Goal: Task Accomplishment & Management: Use online tool/utility

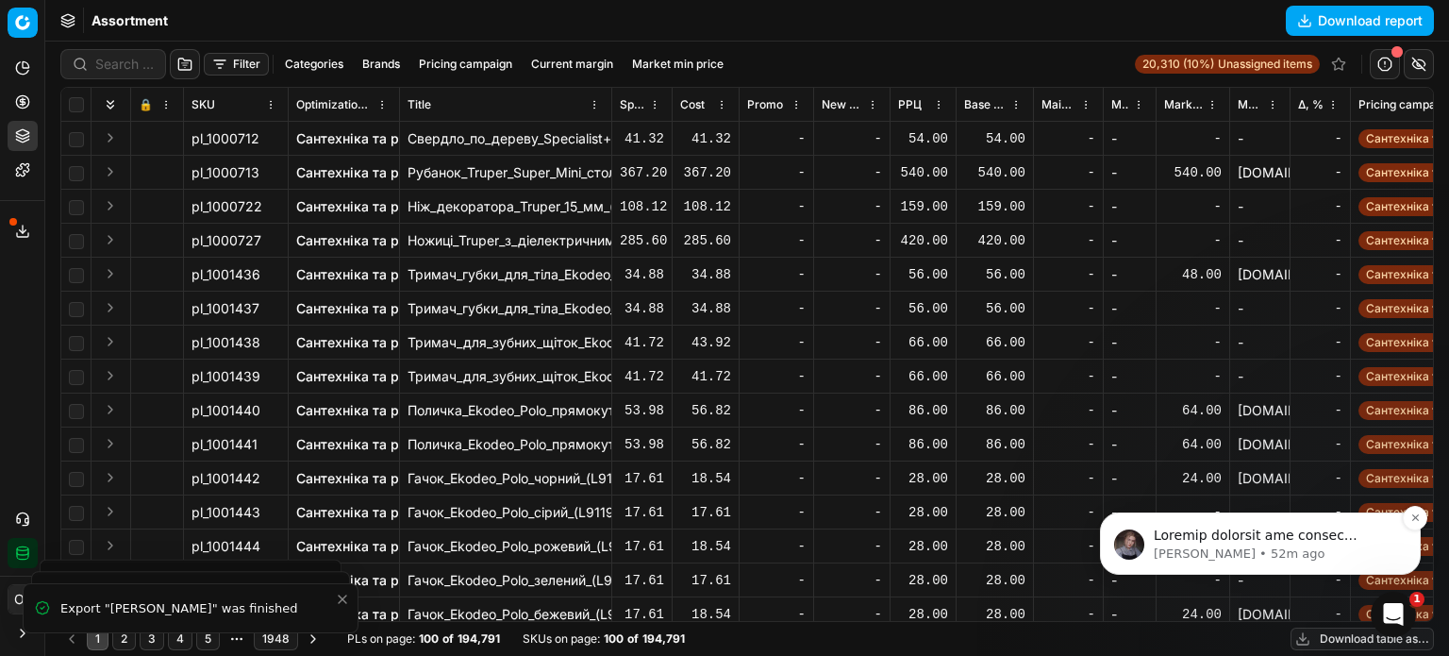
click at [1237, 534] on p "message notification from Tetiana, 52m ago. Можливо створити дві цінові кампані…" at bounding box center [1275, 535] width 243 height 19
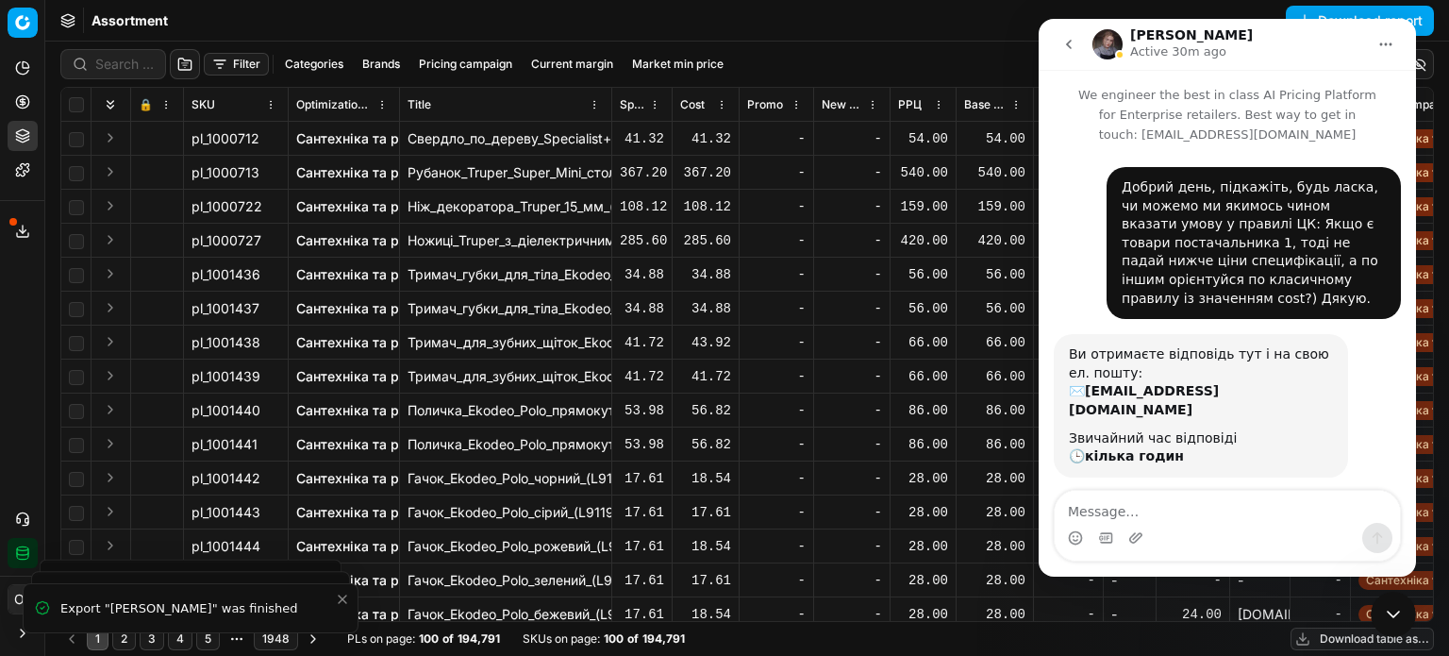
click at [1238, 518] on textarea "Message…" at bounding box center [1226, 506] width 345 height 32
type textarea "Н"
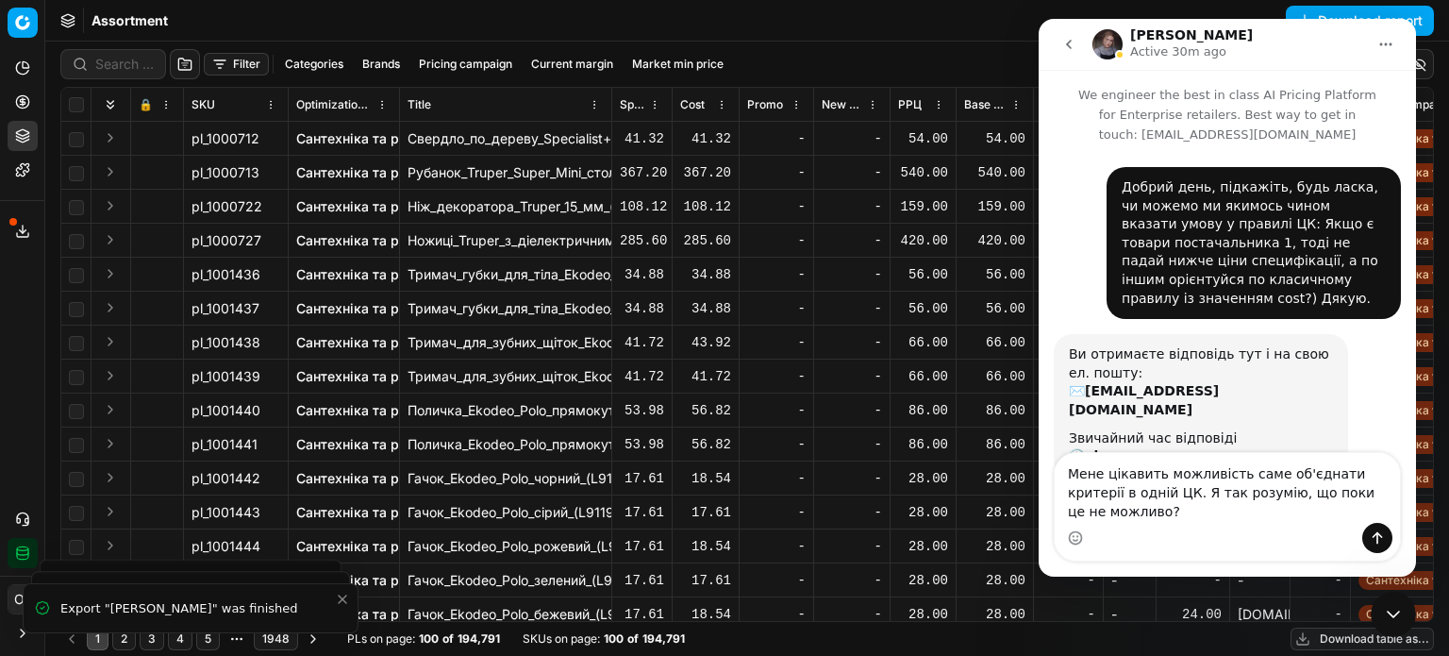
click at [1316, 512] on textarea "Мене цікавить можливість саме об'єднати критерії в одній ЦК. Я так розумію, що …" at bounding box center [1226, 488] width 345 height 70
type textarea "Мене цікавить можливість саме об'єднати критерії в одній ЦК. Я так розумію, що …"
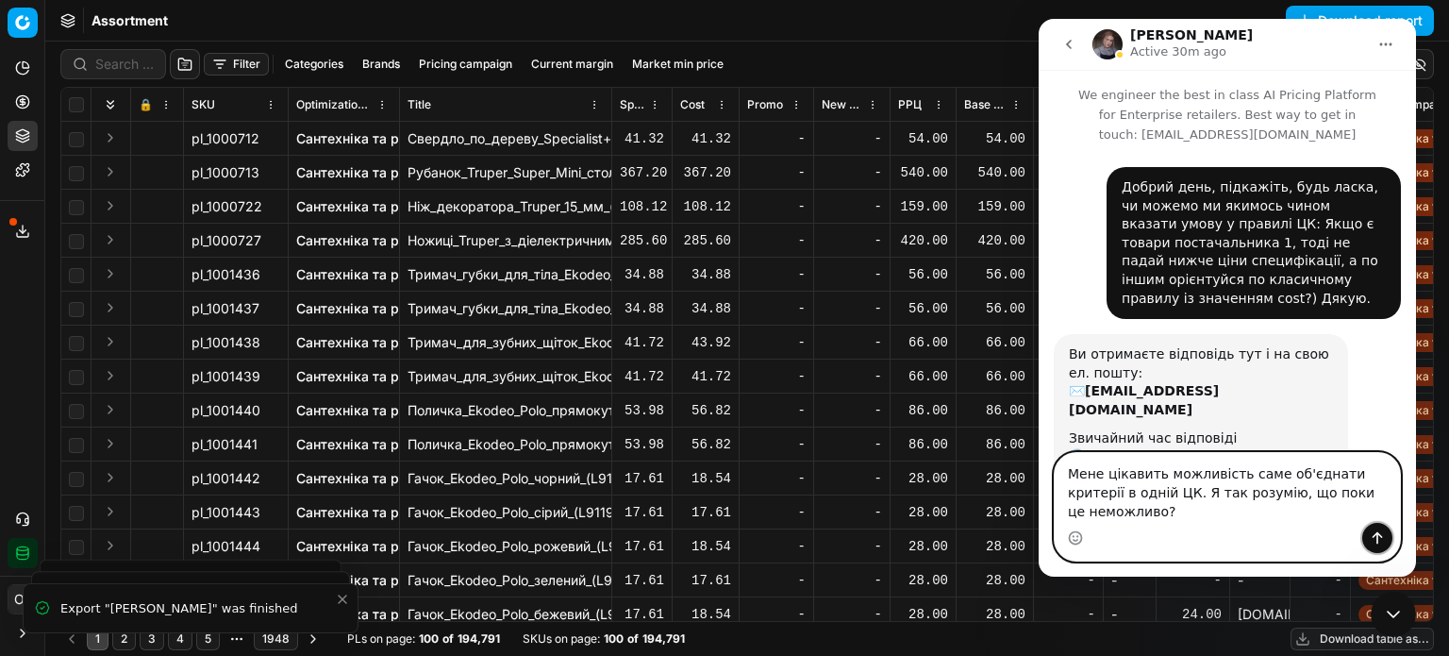
click at [1373, 534] on icon "Send a message…" at bounding box center [1376, 537] width 15 height 15
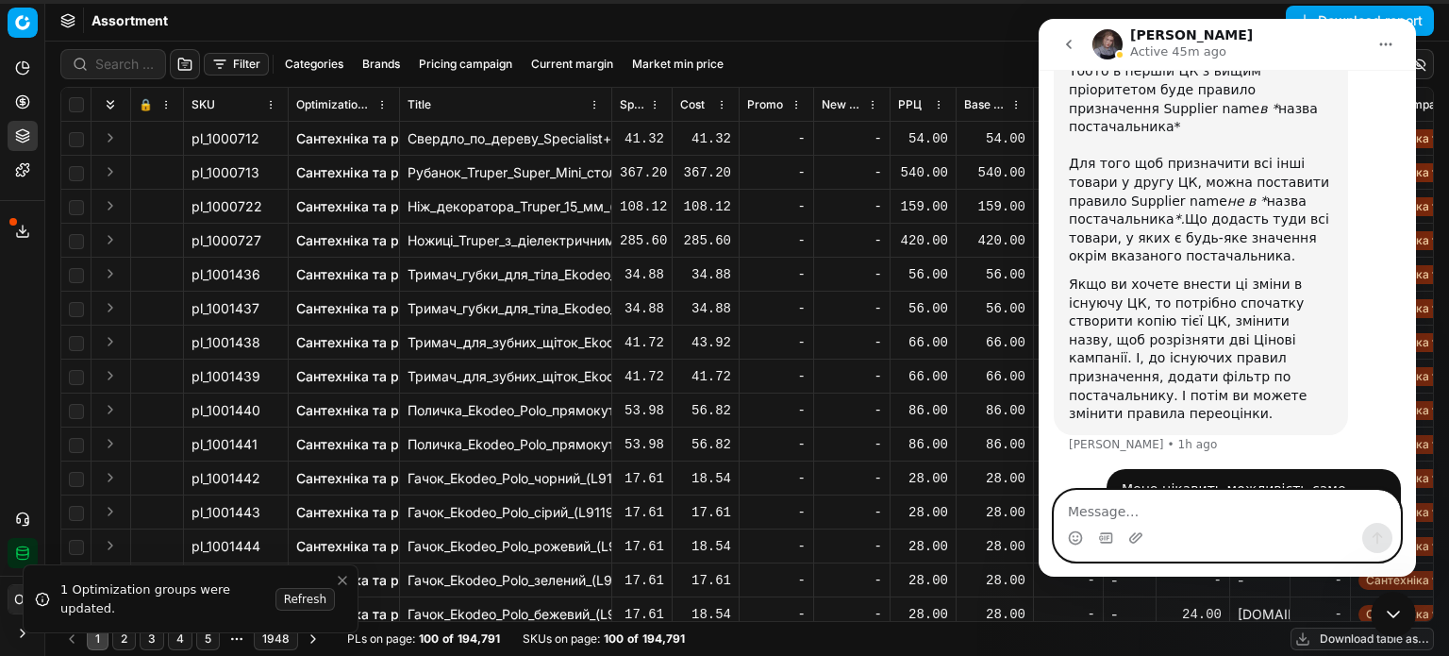
scroll to position [724, 0]
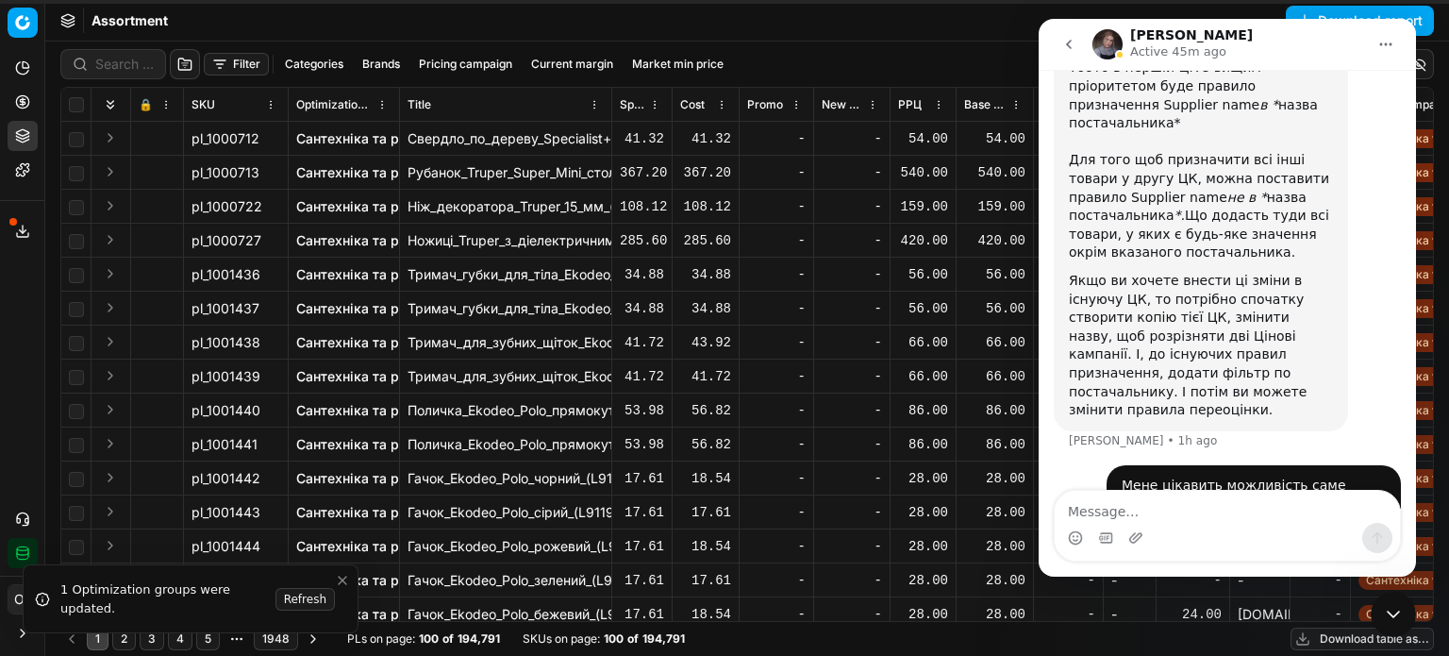
click at [899, 43] on div "Filter Categories Brands Pricing campaign Current margin Market min price 20,31…" at bounding box center [746, 63] width 1373 height 45
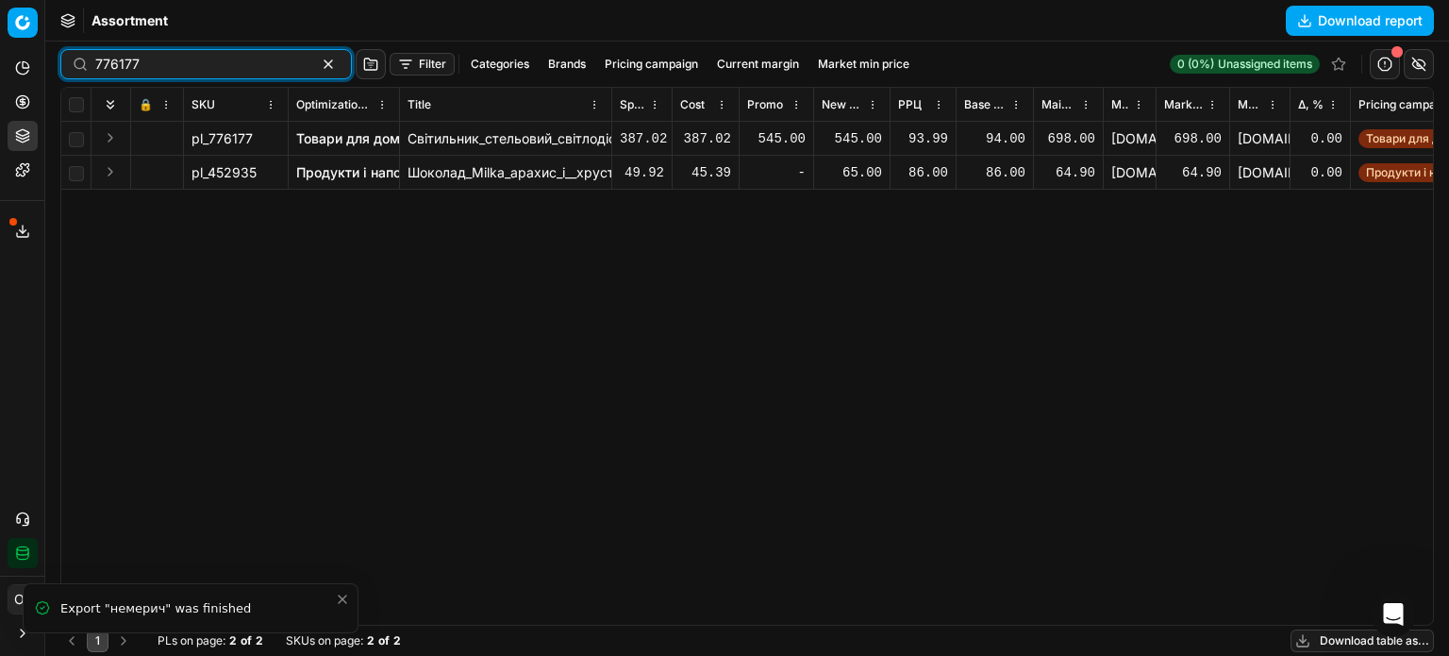
scroll to position [2, 0]
click at [317, 56] on button "button" at bounding box center [328, 64] width 23 height 23
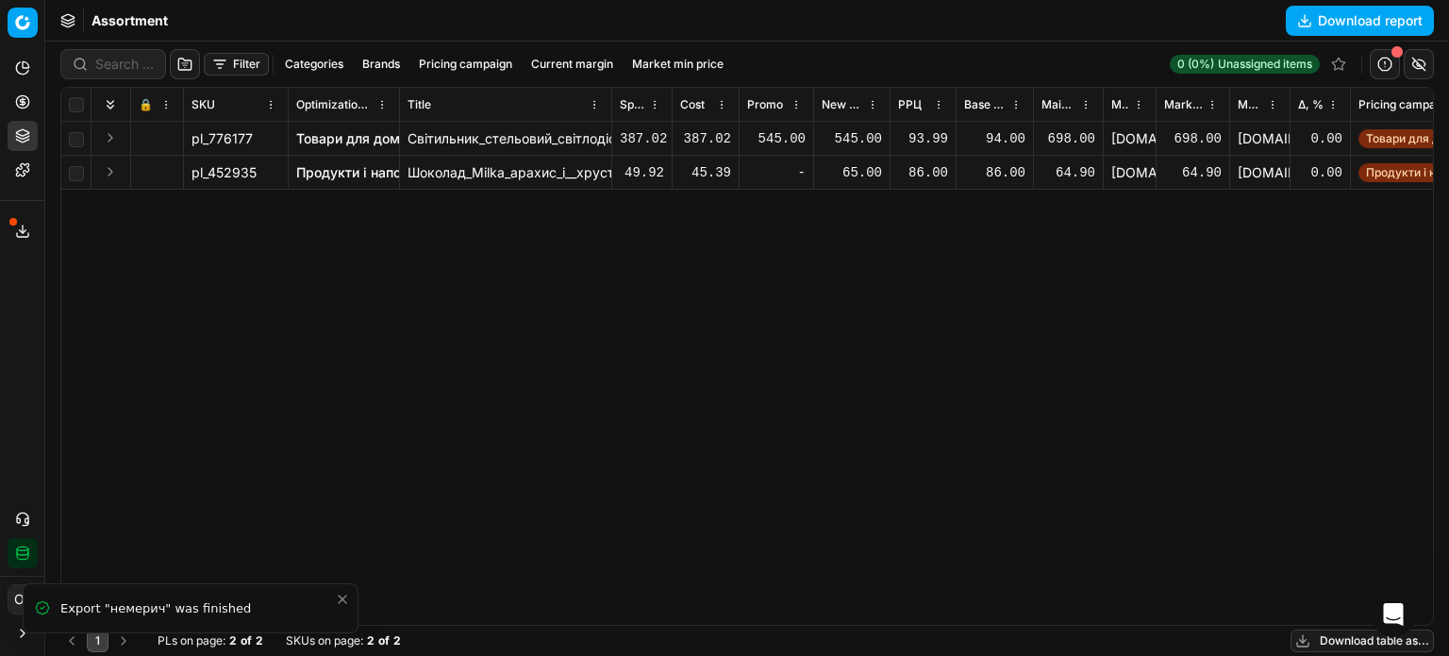
click at [300, 23] on div "Assortment Download report" at bounding box center [746, 20] width 1403 height 41
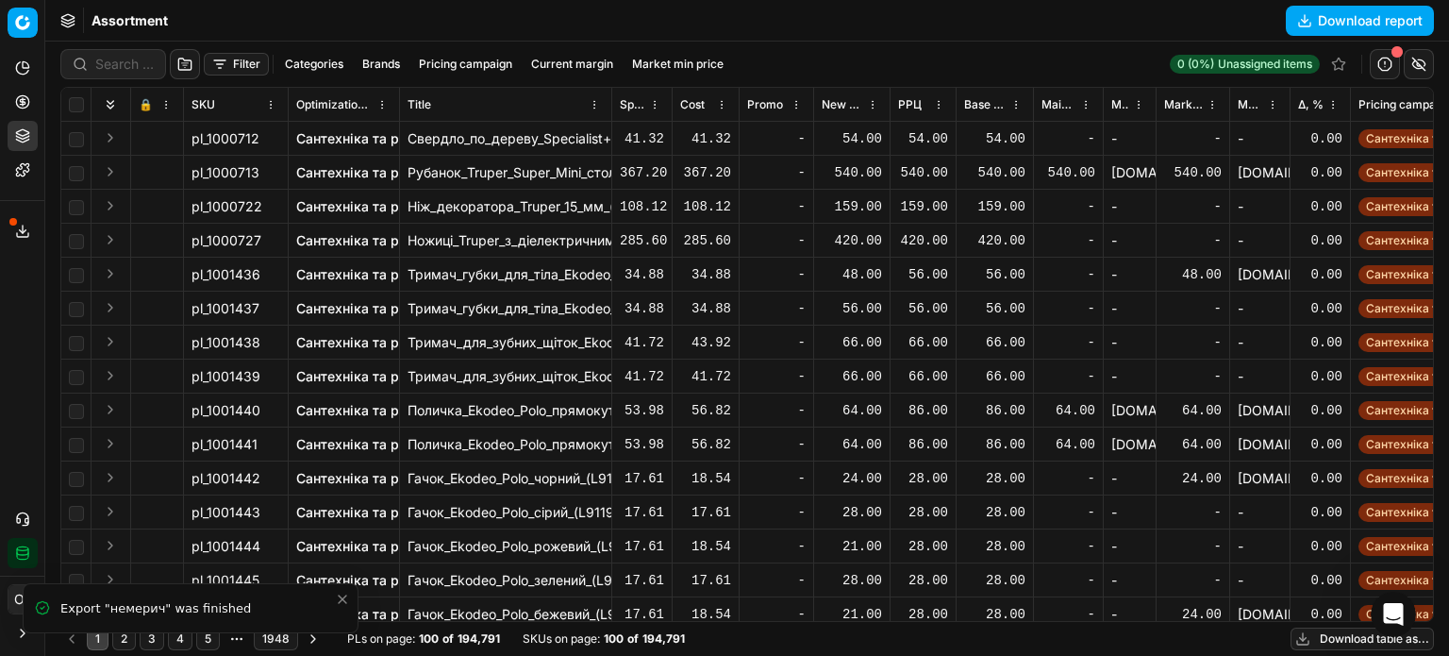
scroll to position [724, 0]
click at [20, 101] on icon at bounding box center [22, 101] width 5 height 5
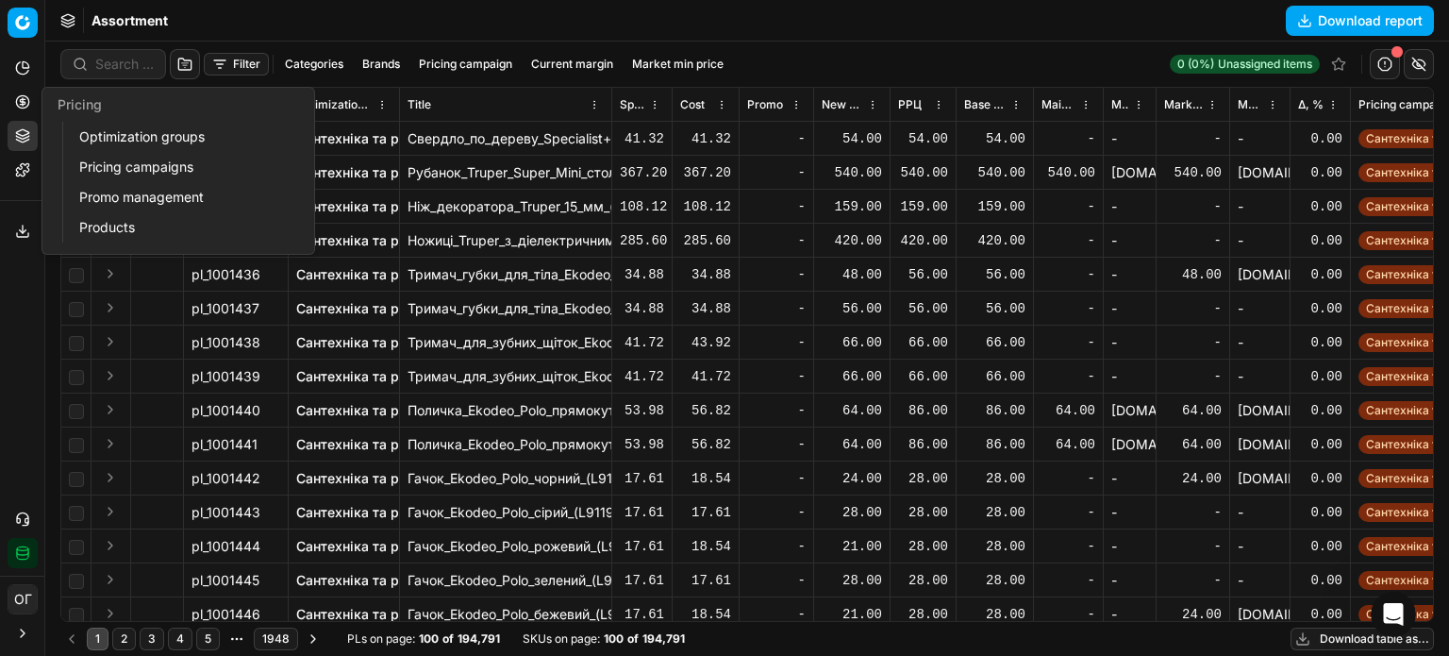
click at [145, 159] on link "Pricing campaigns" at bounding box center [182, 167] width 220 height 26
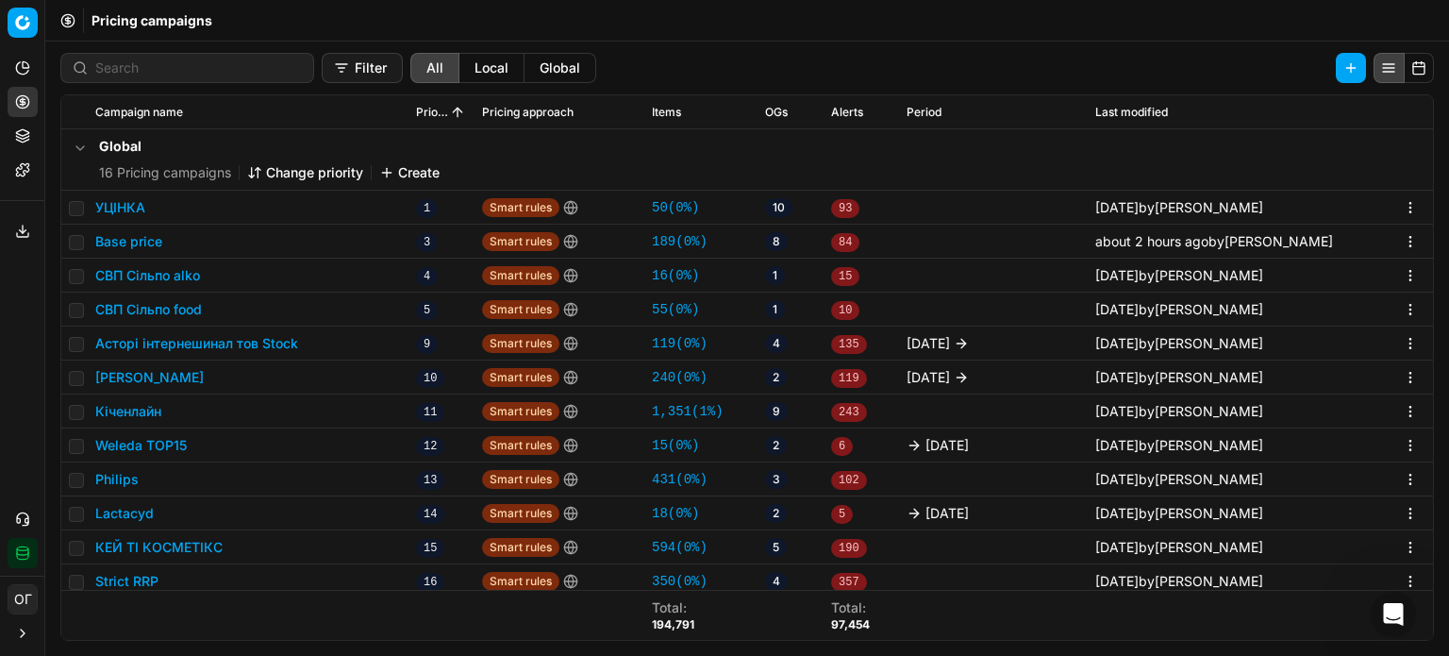
click at [150, 236] on button "Base price" at bounding box center [128, 241] width 67 height 19
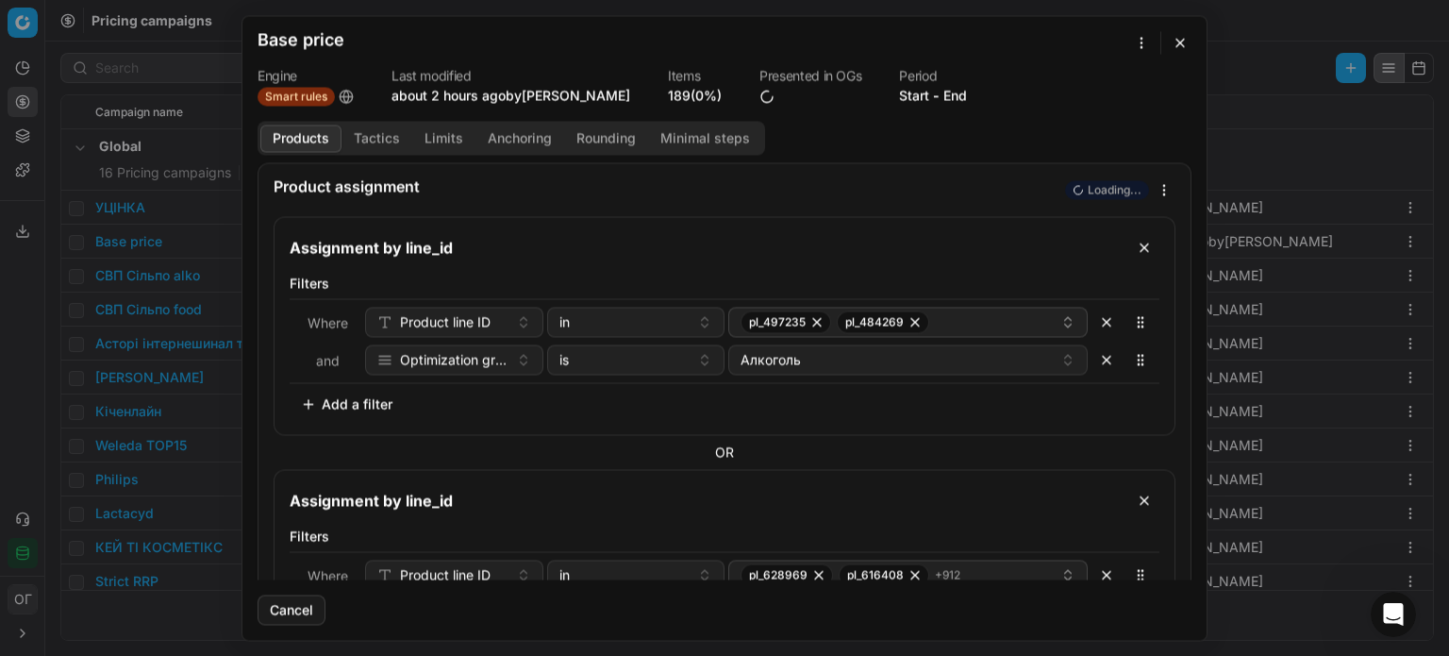
click at [694, 97] on link "189 (0%)" at bounding box center [695, 95] width 54 height 19
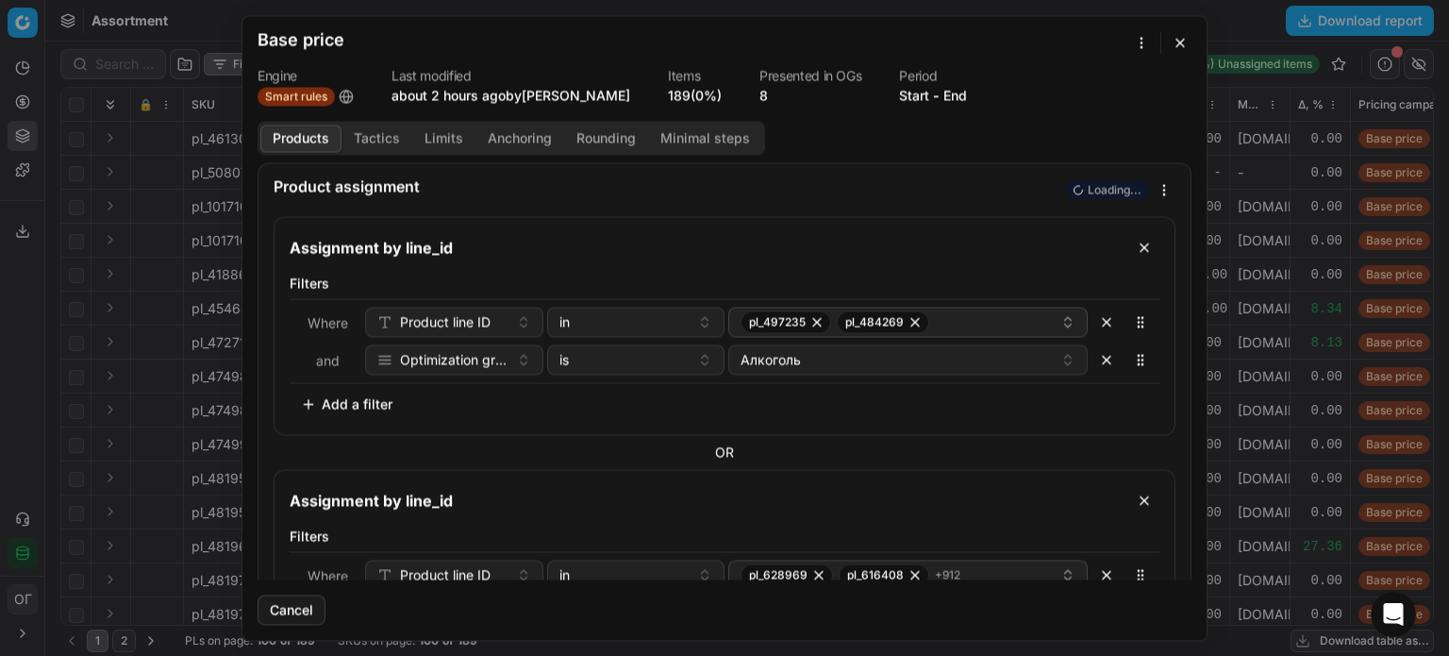
click at [1185, 44] on button "button" at bounding box center [1180, 42] width 23 height 23
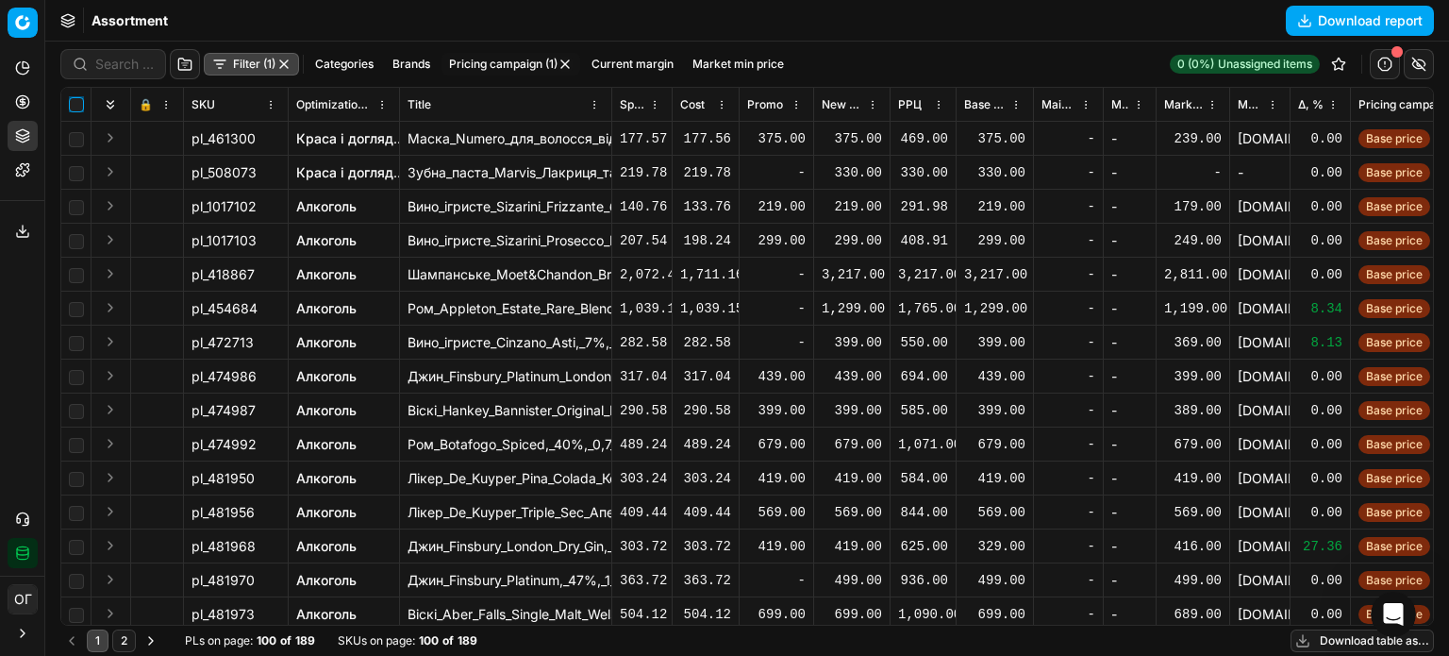
click at [75, 105] on input "checkbox" at bounding box center [76, 104] width 15 height 15
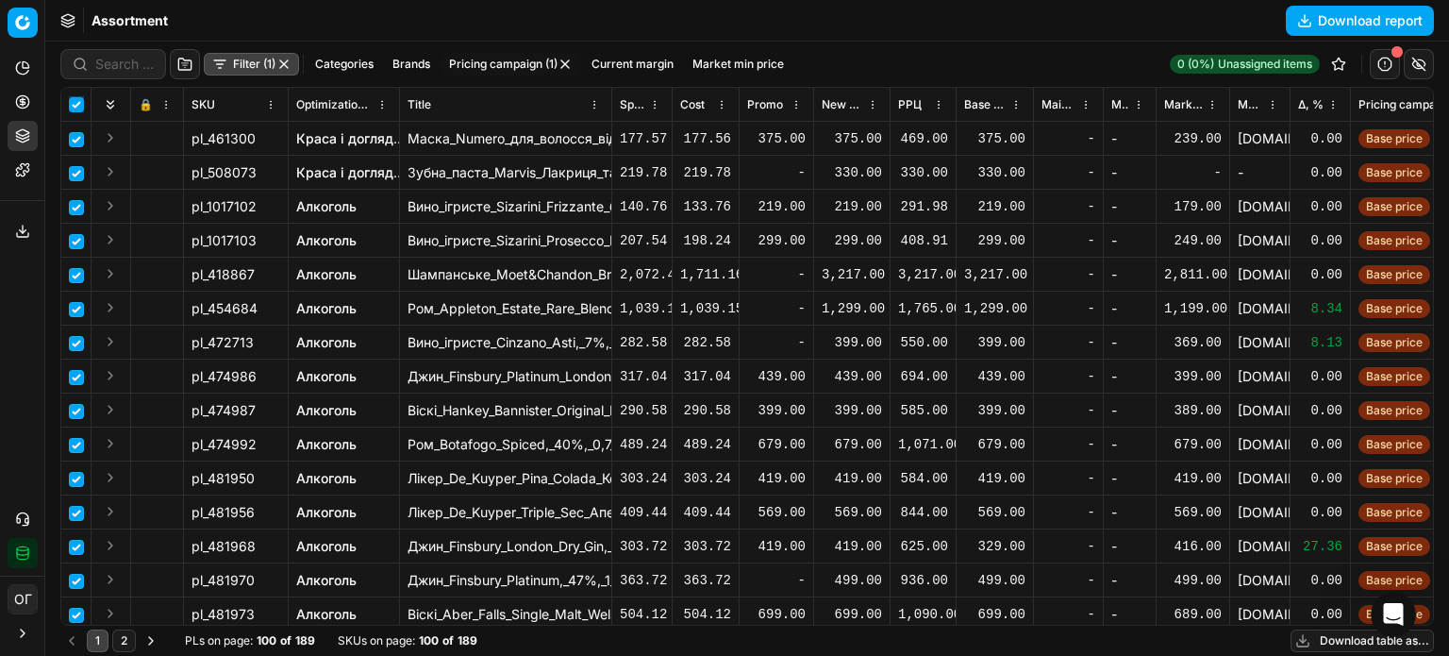
checkbox input "true"
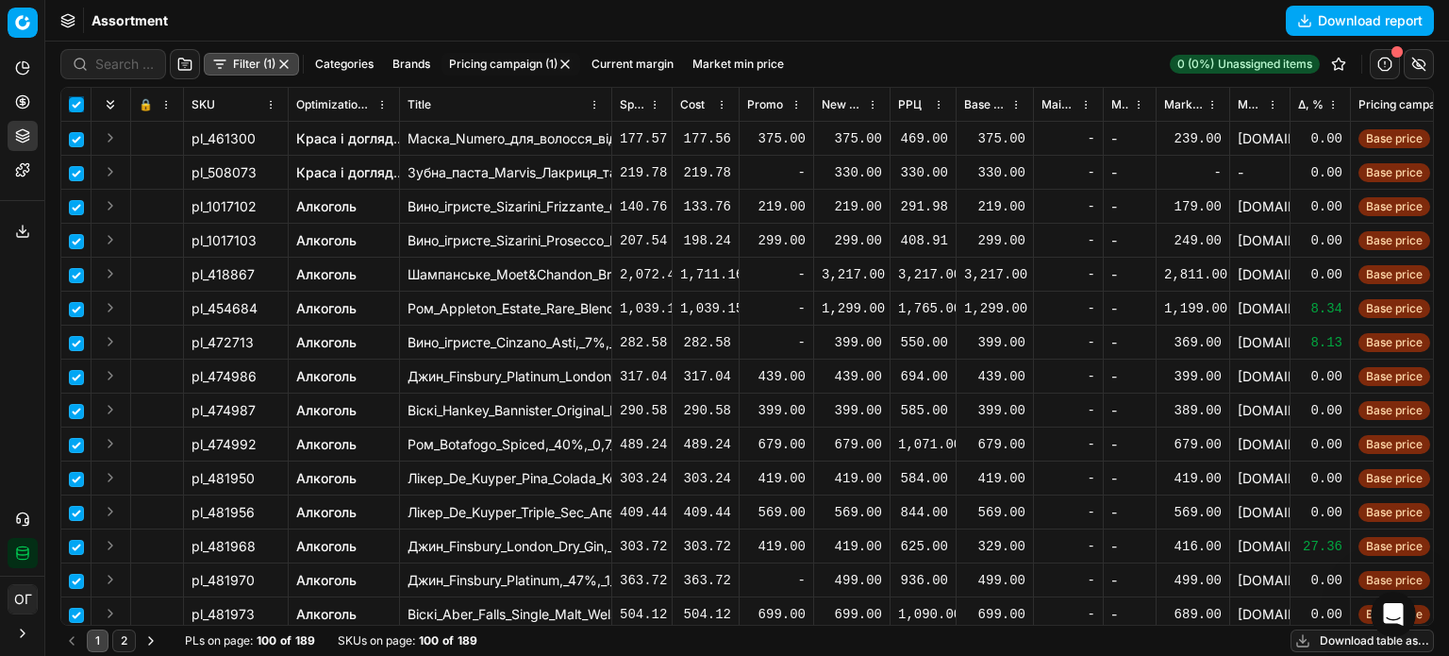
checkbox input "true"
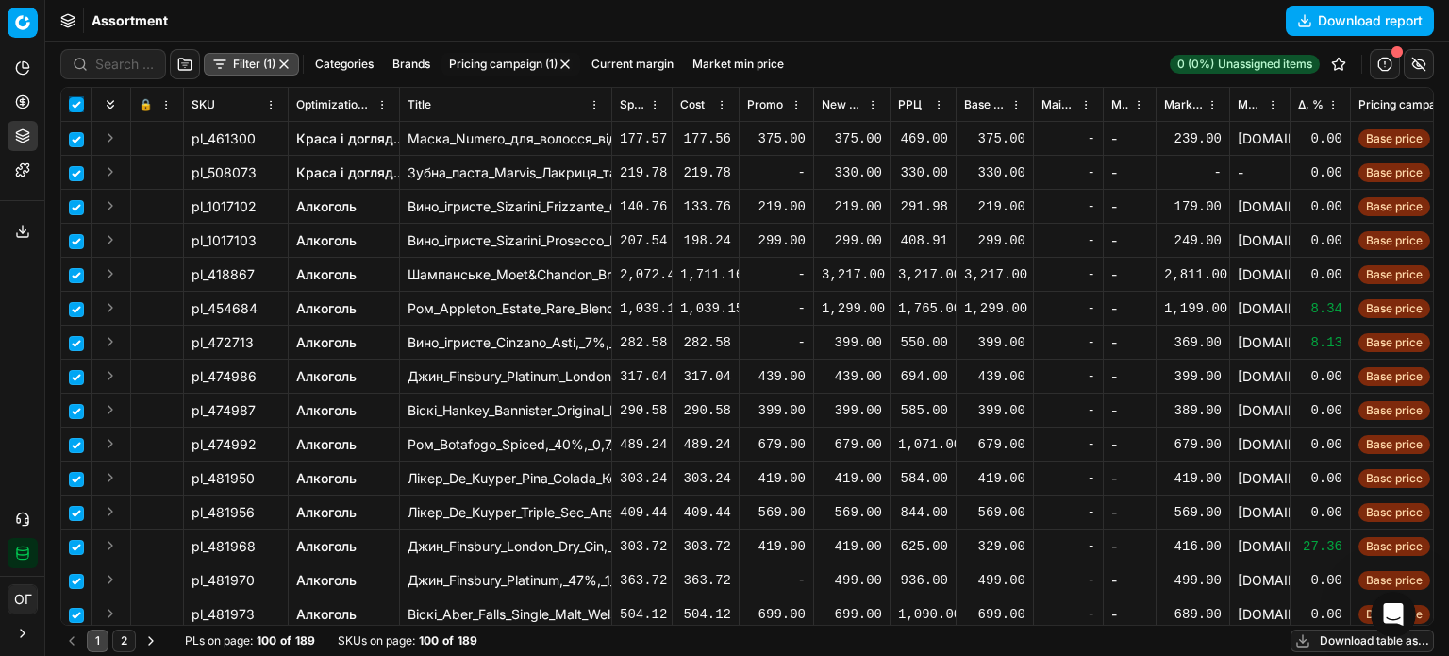
checkbox input "true"
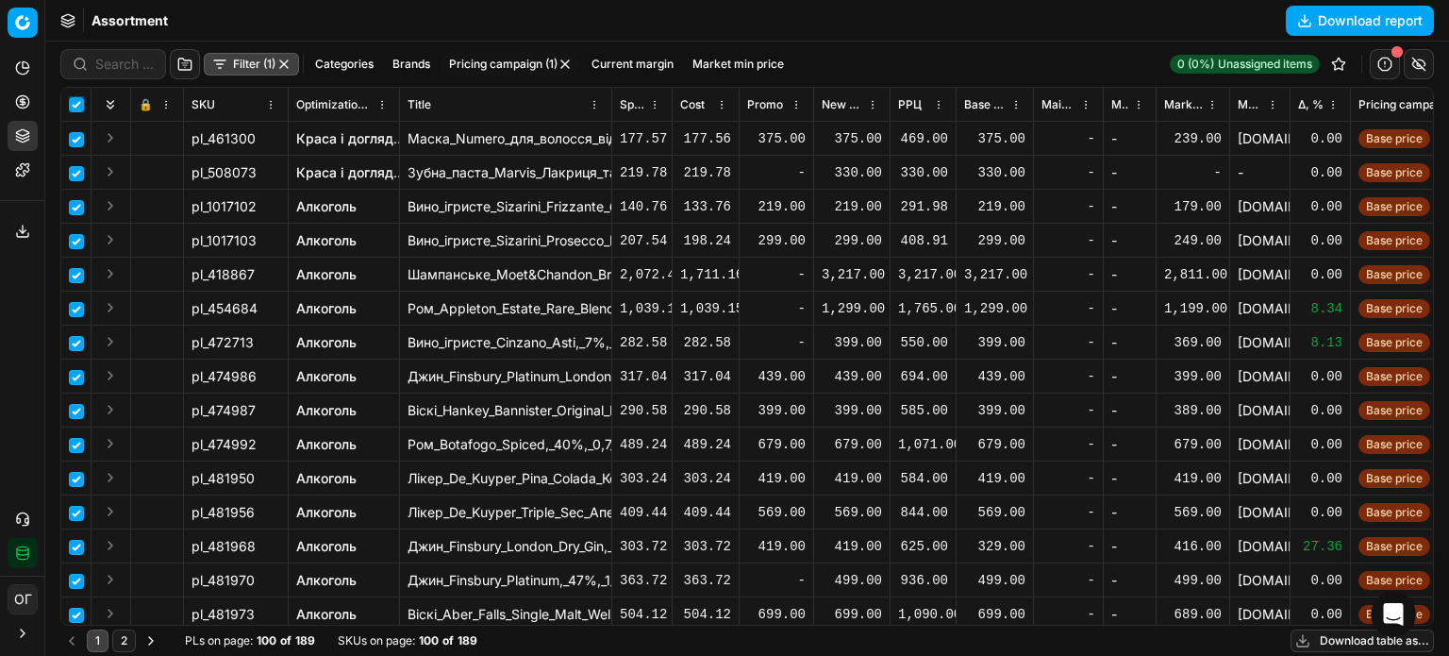
checkbox input "true"
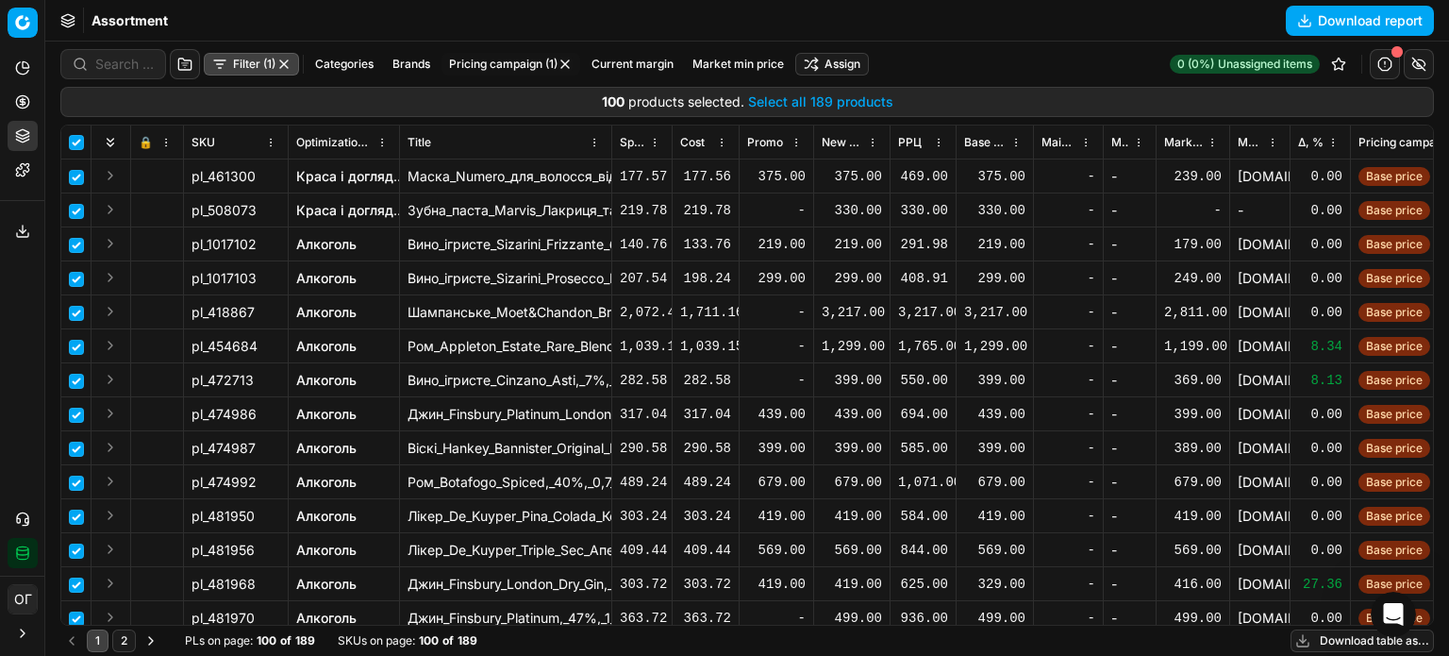
click at [884, 100] on button "Select all 189 products" at bounding box center [820, 101] width 145 height 19
click at [838, 75] on div "Filter (1) Categories Brands Pricing campaign (1) Current margin Market min pri…" at bounding box center [464, 64] width 808 height 30
click at [839, 62] on html "Pricing platform Analytics Pricing Product portfolio Templates Export service 1…" at bounding box center [724, 328] width 1449 height 656
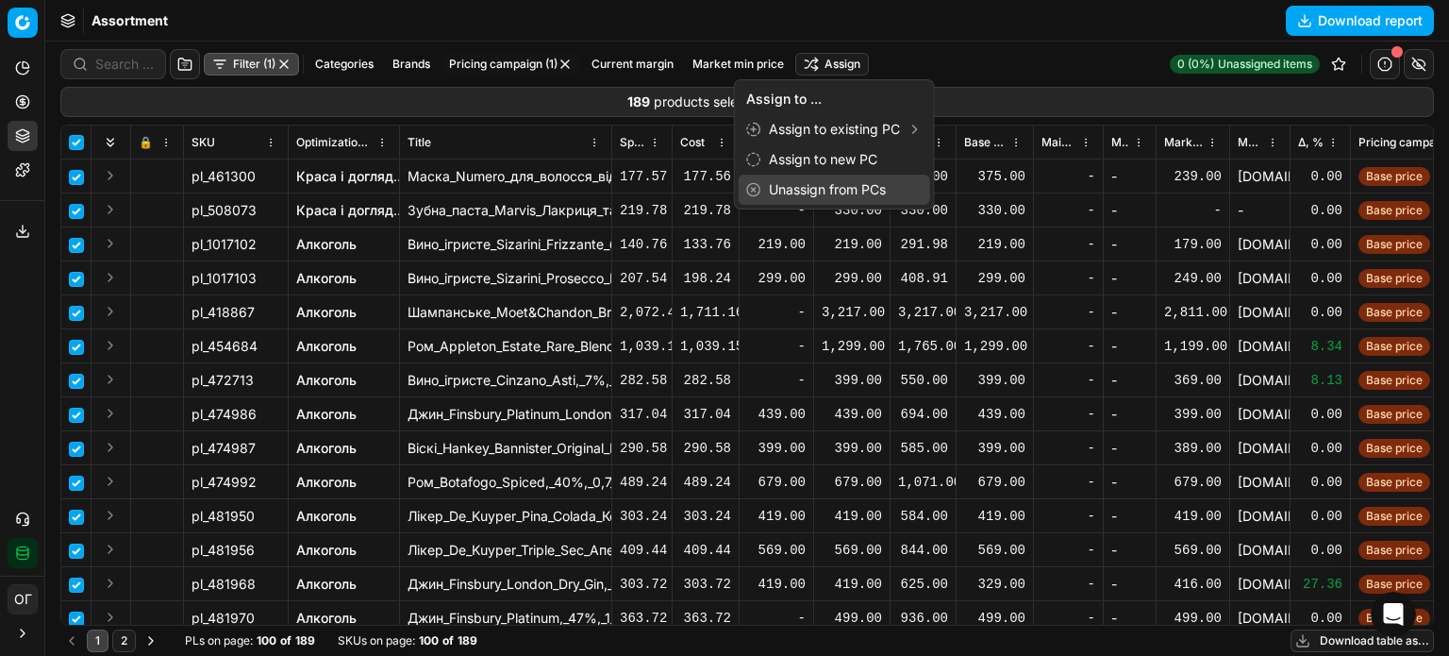
click at [845, 178] on div "Unassign from PCs" at bounding box center [834, 189] width 191 height 30
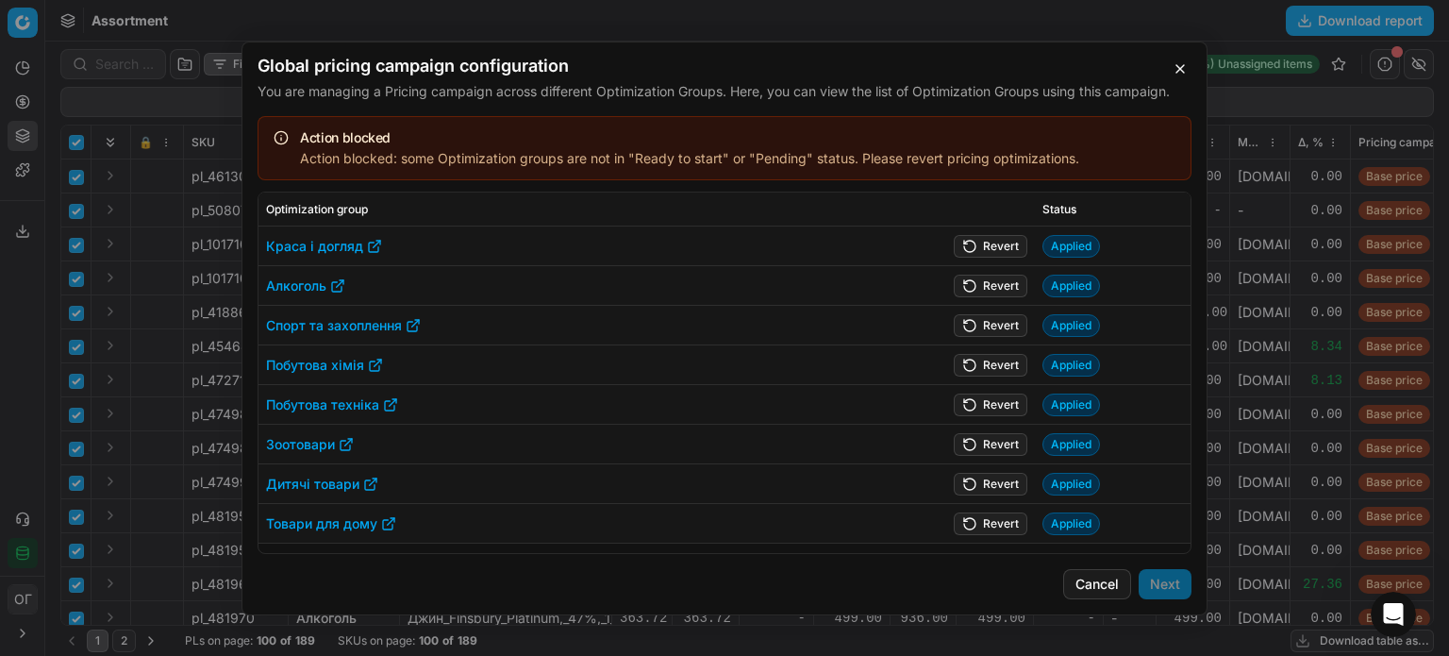
click at [990, 234] on button "Revert" at bounding box center [991, 245] width 74 height 23
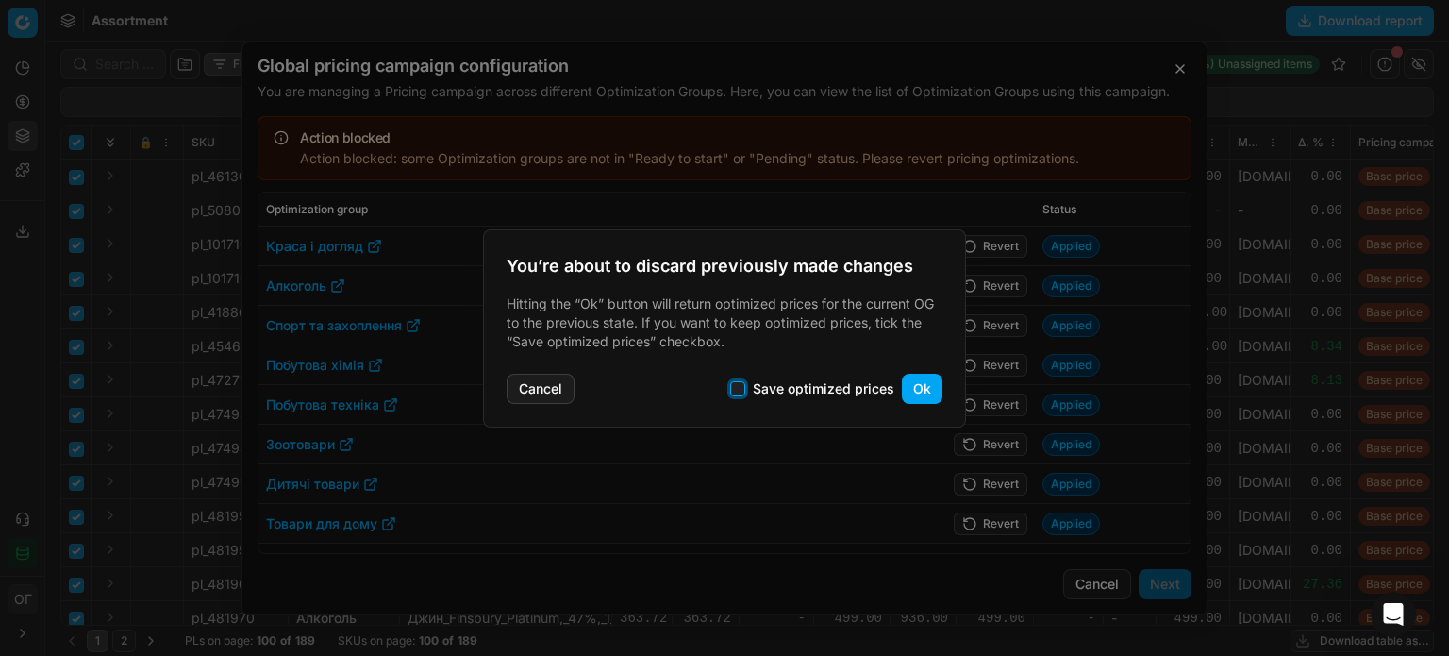
click at [745, 390] on input "Save optimized prices" at bounding box center [737, 388] width 15 height 15
checkbox input "true"
click at [911, 386] on button "Ok" at bounding box center [922, 388] width 41 height 30
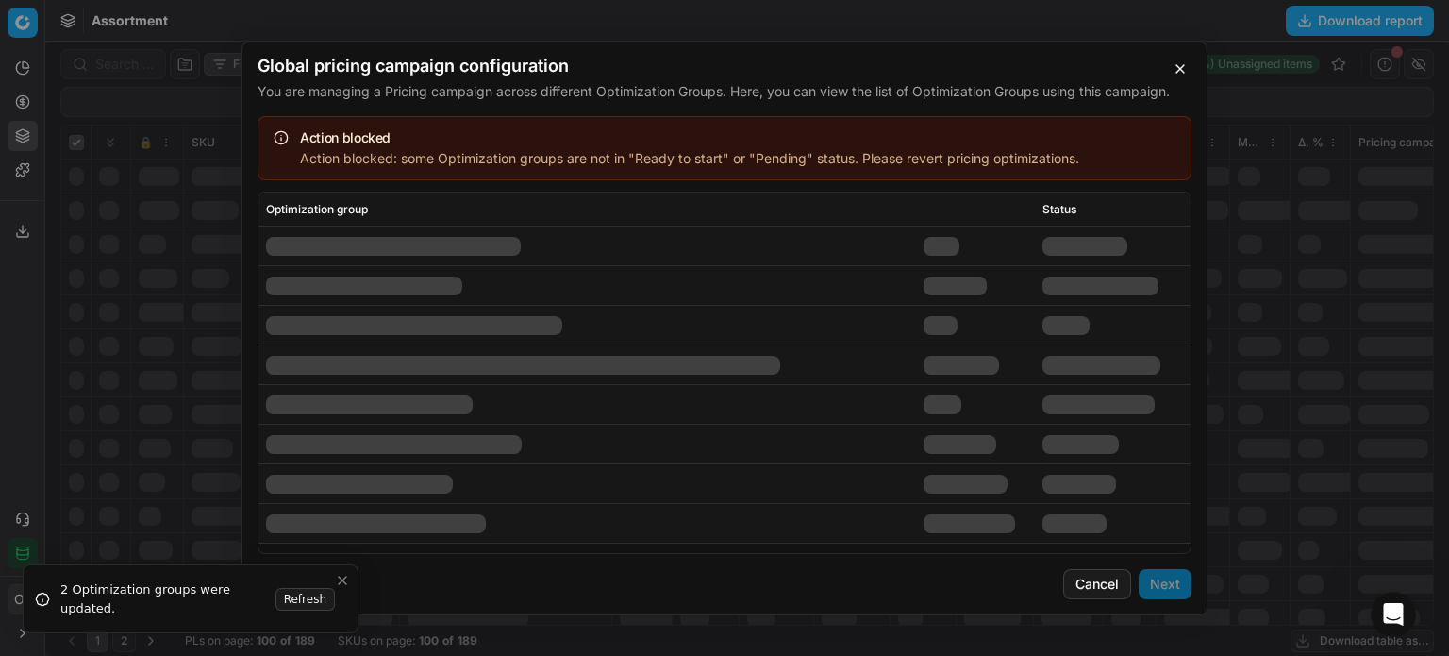
click at [971, 513] on div at bounding box center [968, 522] width 91 height 19
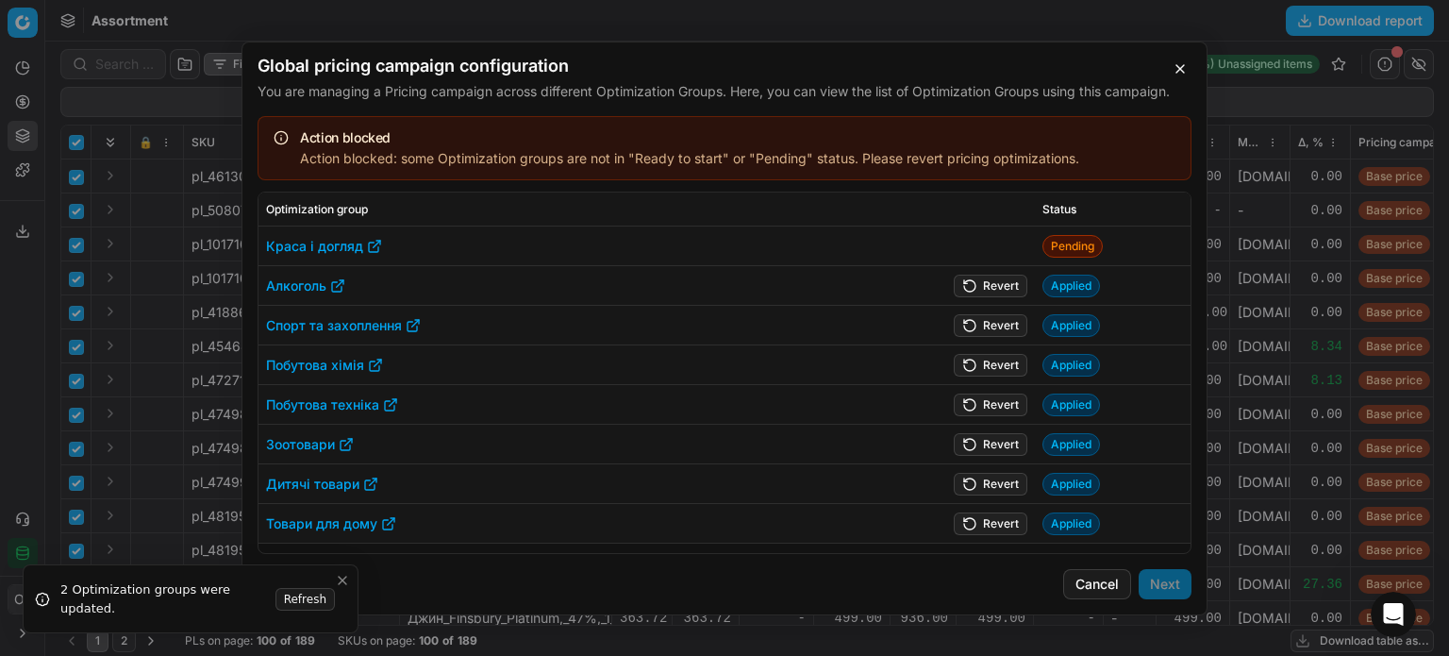
click at [995, 516] on button "Revert" at bounding box center [991, 522] width 74 height 23
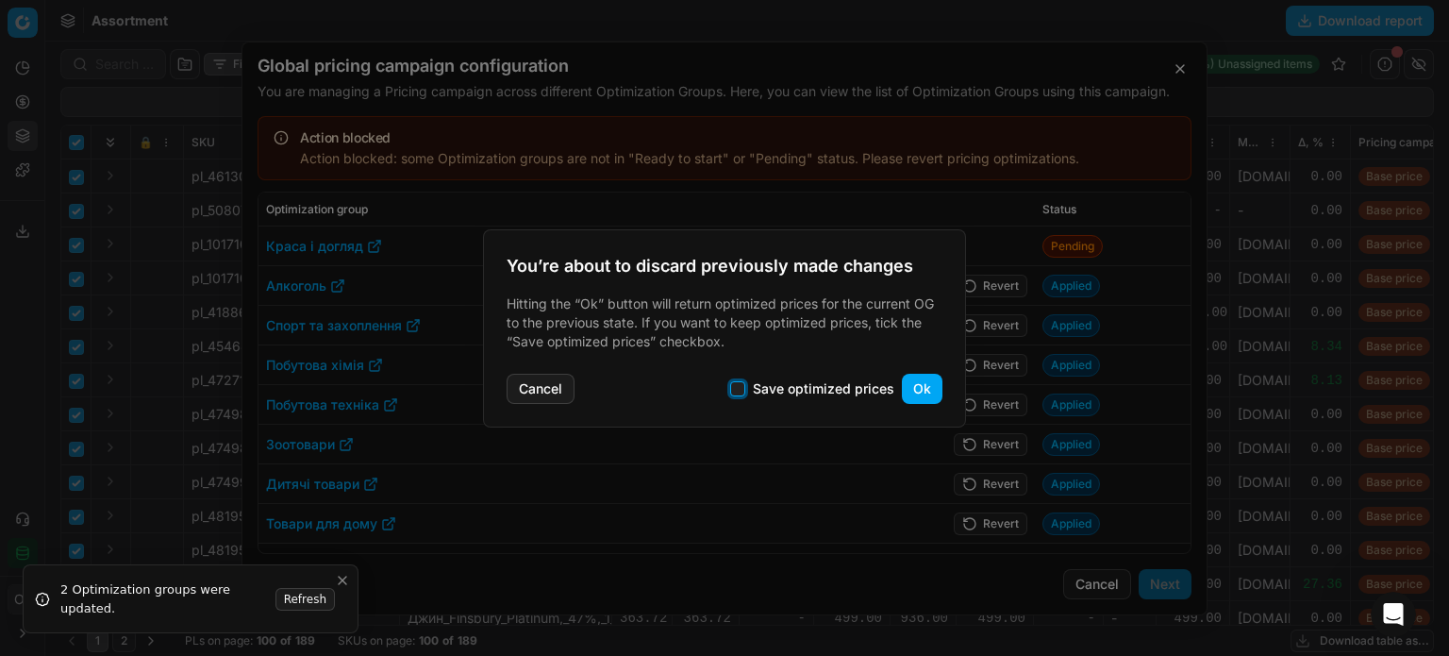
click at [732, 384] on input "Save optimized prices" at bounding box center [737, 388] width 15 height 15
checkbox input "true"
click at [917, 384] on button "Ok" at bounding box center [922, 388] width 41 height 30
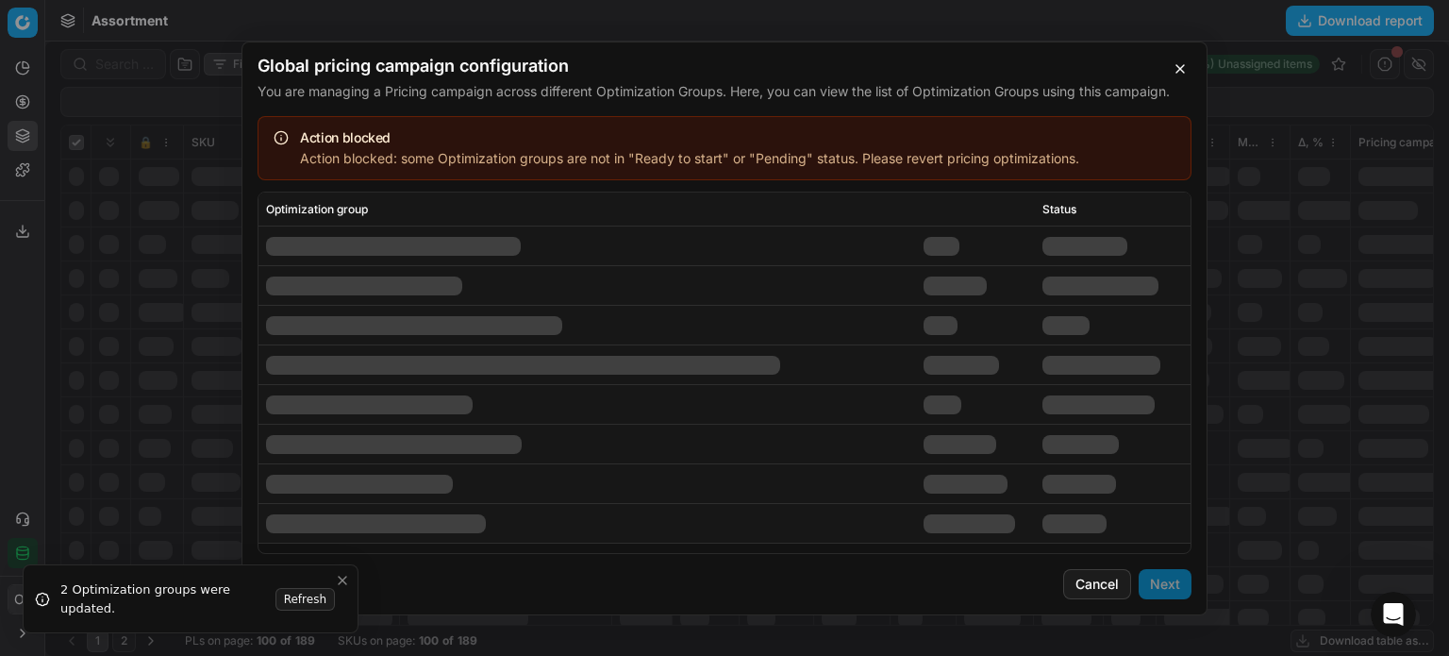
click at [1004, 486] on div at bounding box center [965, 482] width 84 height 19
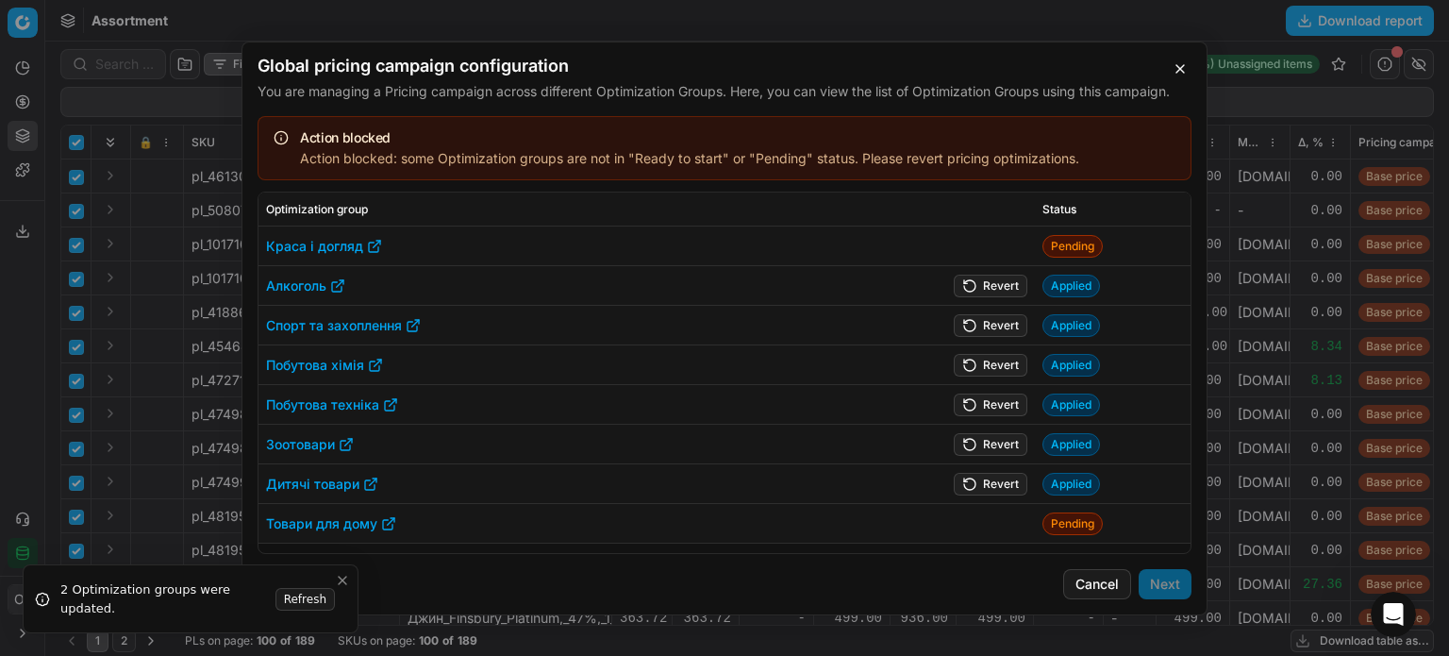
click at [974, 484] on button "Revert" at bounding box center [991, 483] width 74 height 23
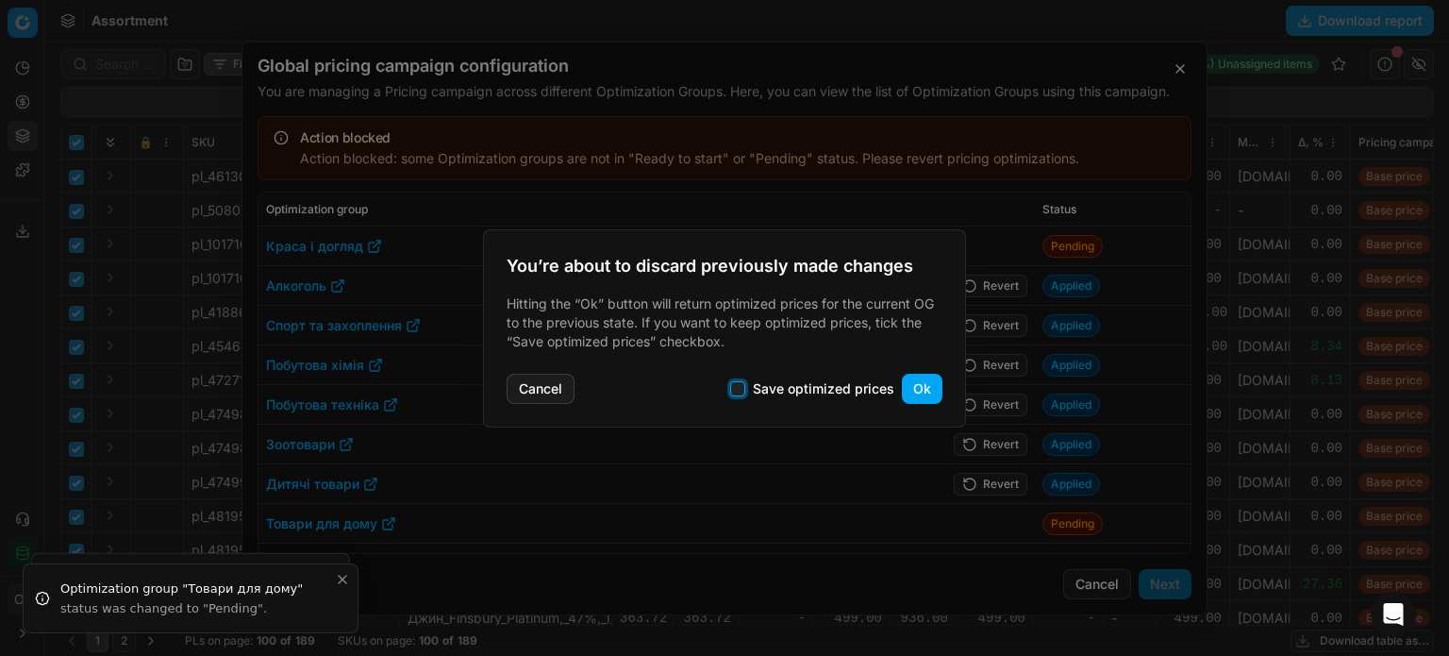
click at [742, 391] on input "Save optimized prices" at bounding box center [737, 388] width 15 height 15
checkbox input "true"
click at [924, 392] on button "Ok" at bounding box center [922, 388] width 41 height 30
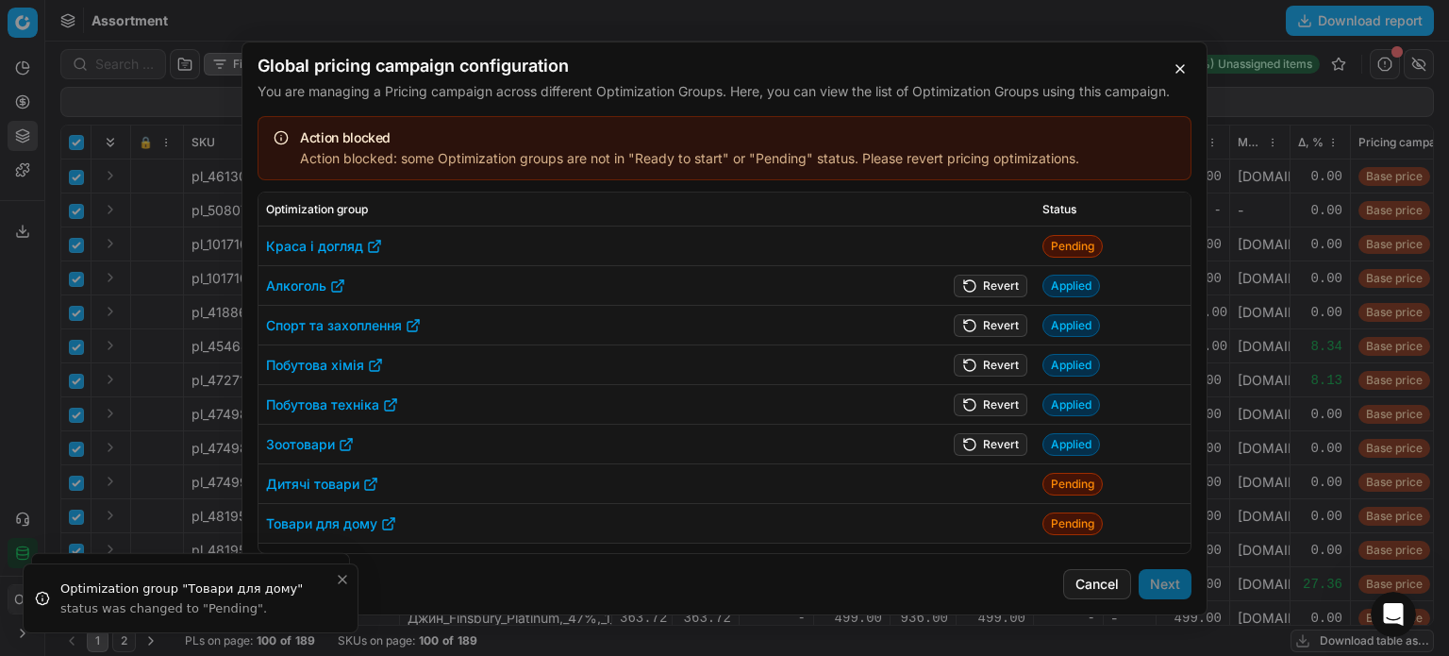
click at [982, 445] on button "Revert" at bounding box center [991, 443] width 74 height 23
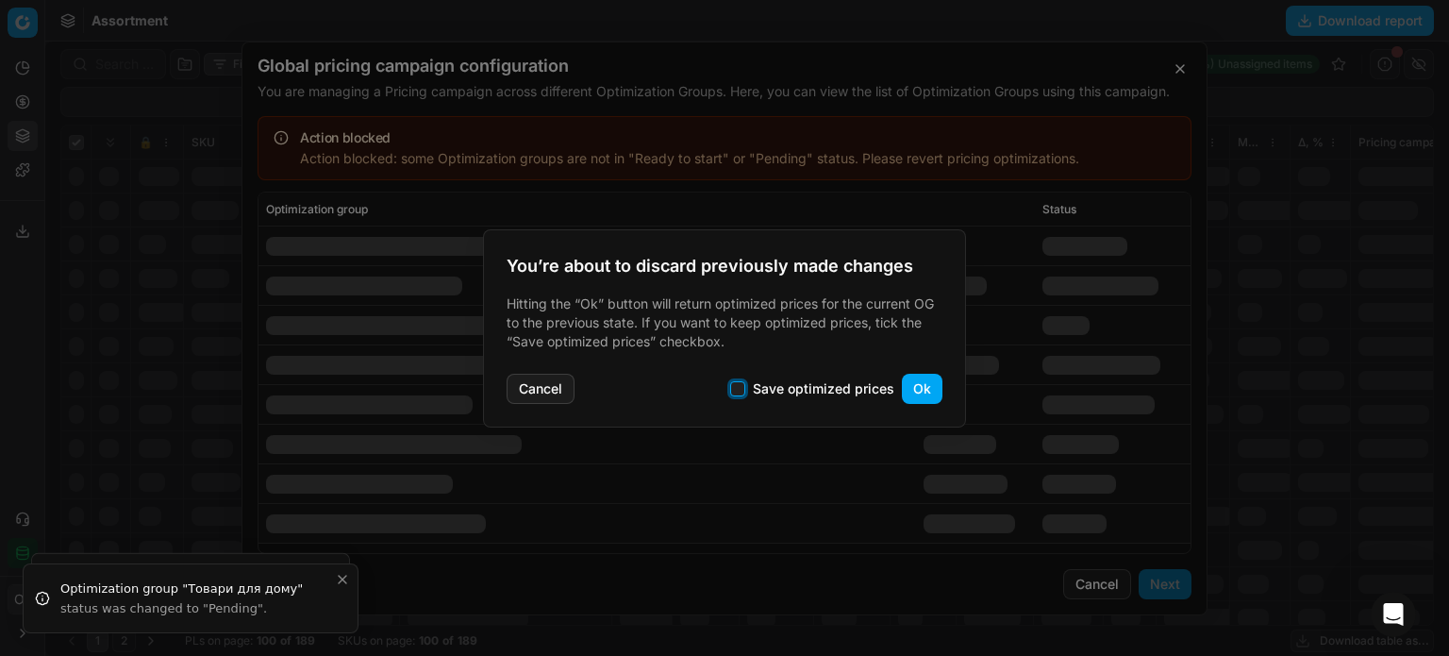
click at [742, 388] on input "Save optimized prices" at bounding box center [737, 388] width 15 height 15
checkbox input "true"
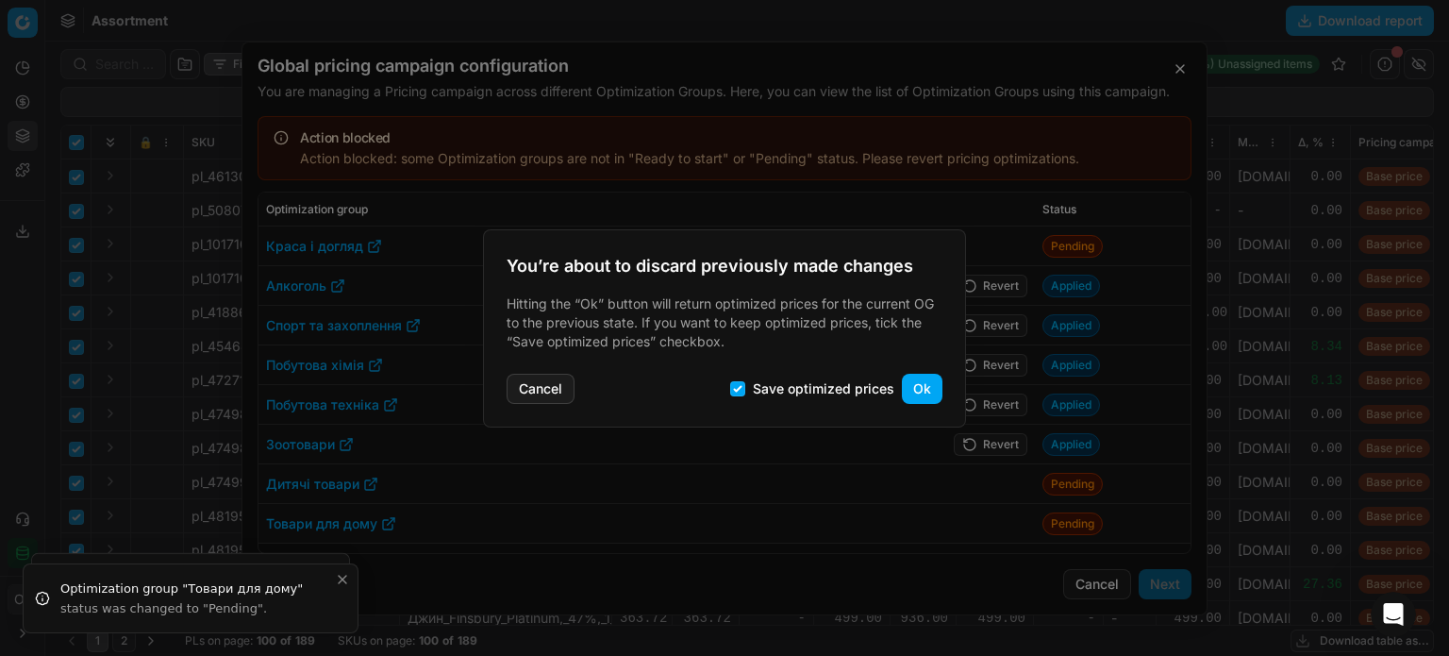
click at [913, 385] on button "Ok" at bounding box center [922, 388] width 41 height 30
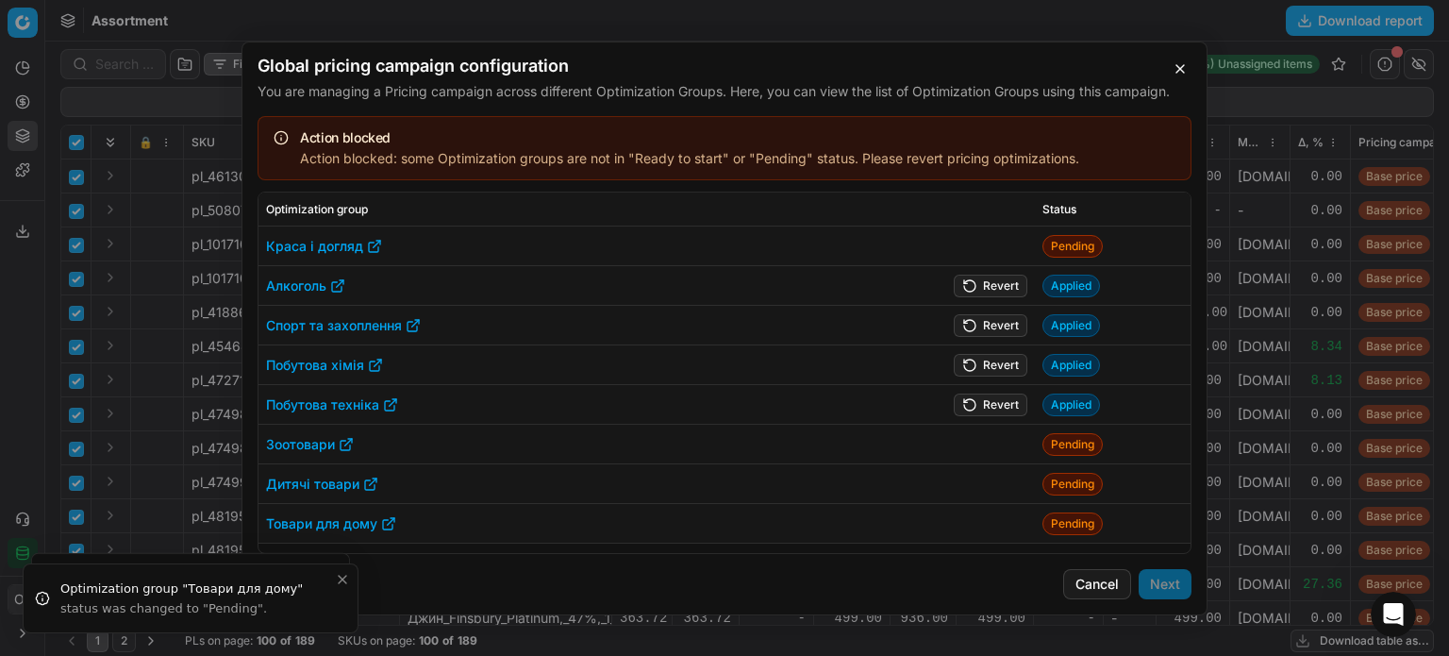
click at [985, 403] on button "Revert" at bounding box center [991, 403] width 74 height 23
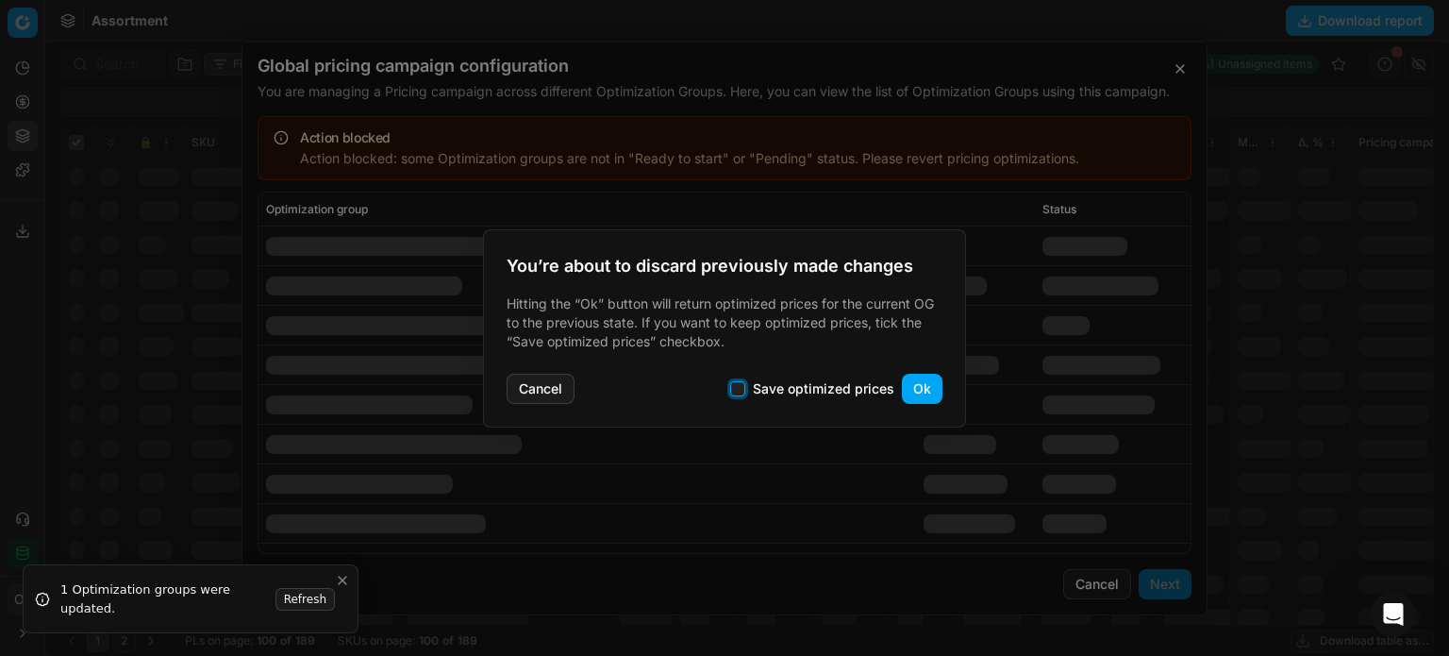
click at [739, 391] on input "Save optimized prices" at bounding box center [737, 388] width 15 height 15
checkbox input "true"
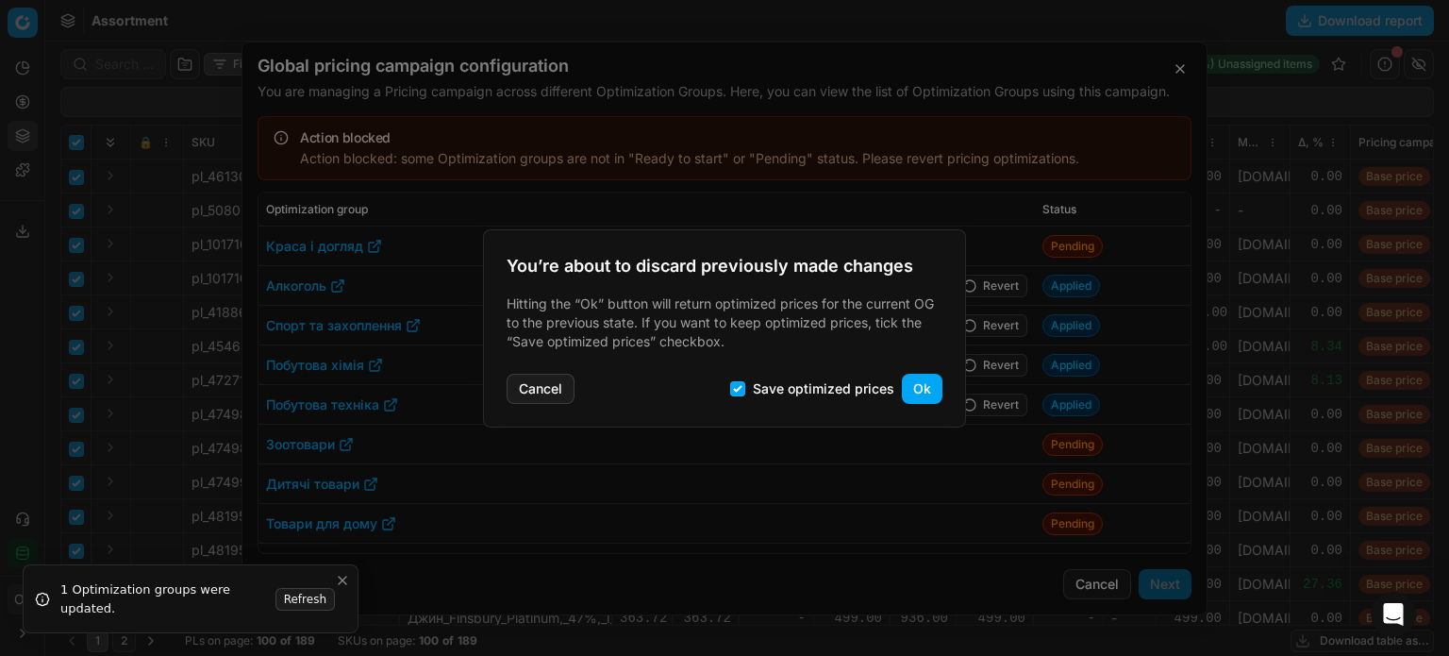
click at [926, 379] on button "Ok" at bounding box center [922, 388] width 41 height 30
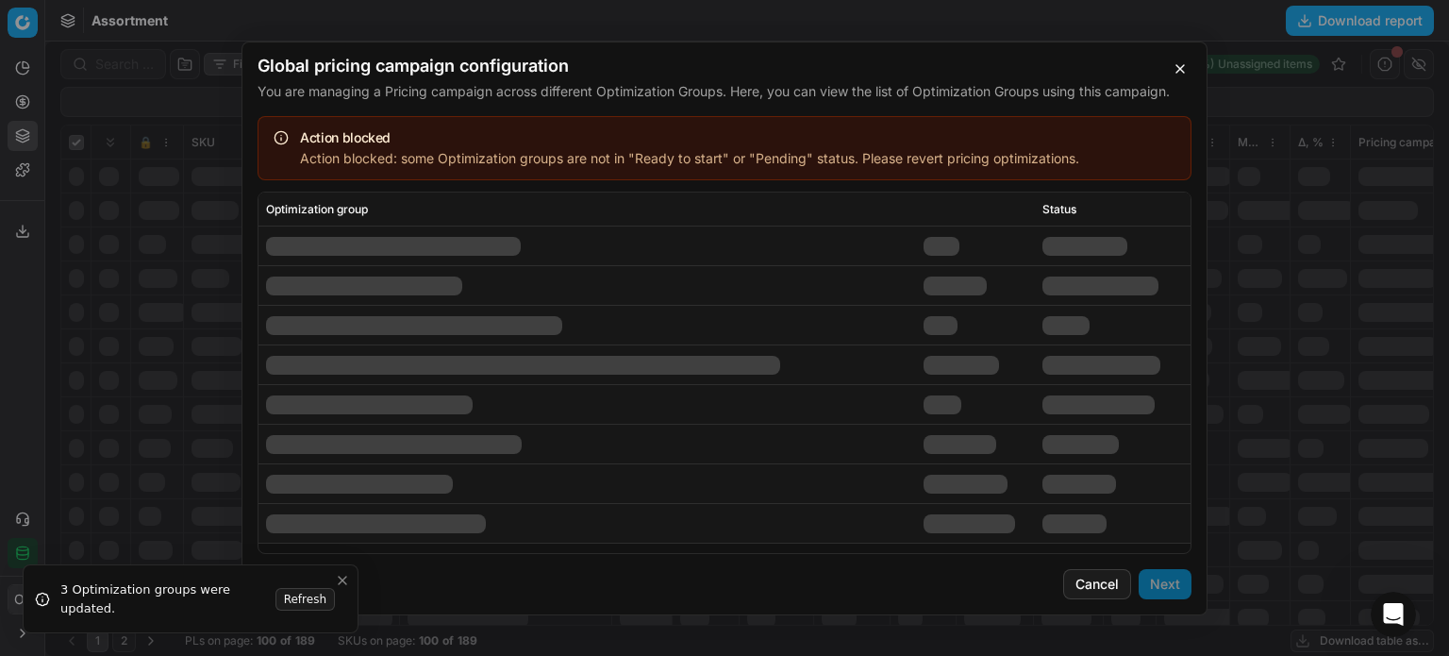
click at [1000, 363] on td at bounding box center [976, 365] width 120 height 40
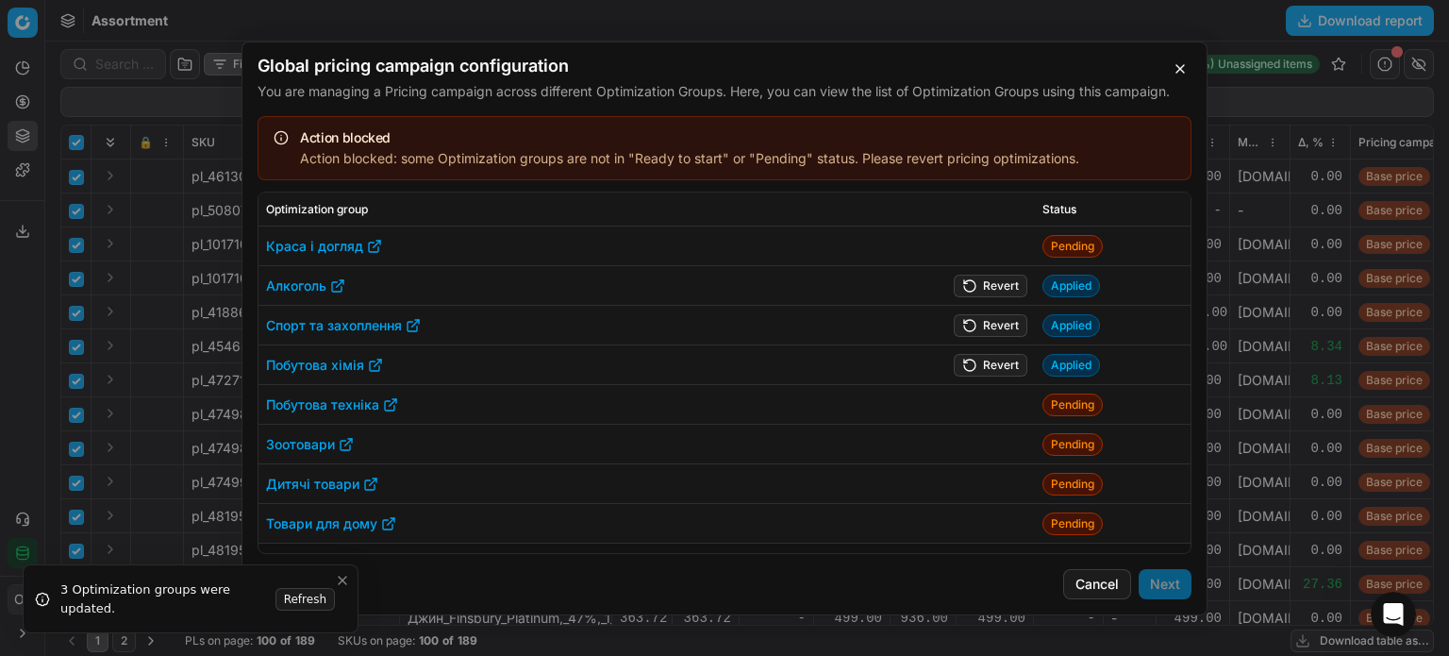
click at [984, 282] on button "Revert" at bounding box center [991, 285] width 74 height 23
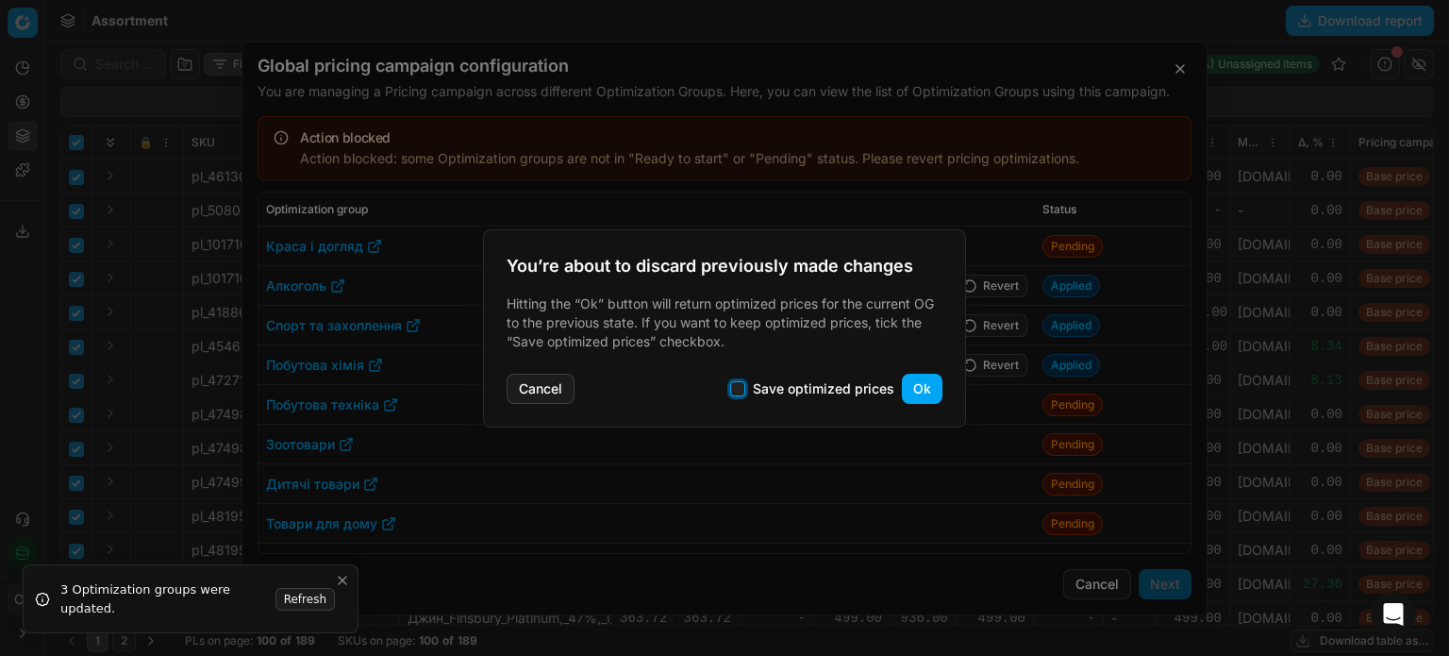
click at [737, 386] on input "Save optimized prices" at bounding box center [737, 388] width 15 height 15
checkbox input "true"
click at [906, 389] on button "Ok" at bounding box center [922, 388] width 41 height 30
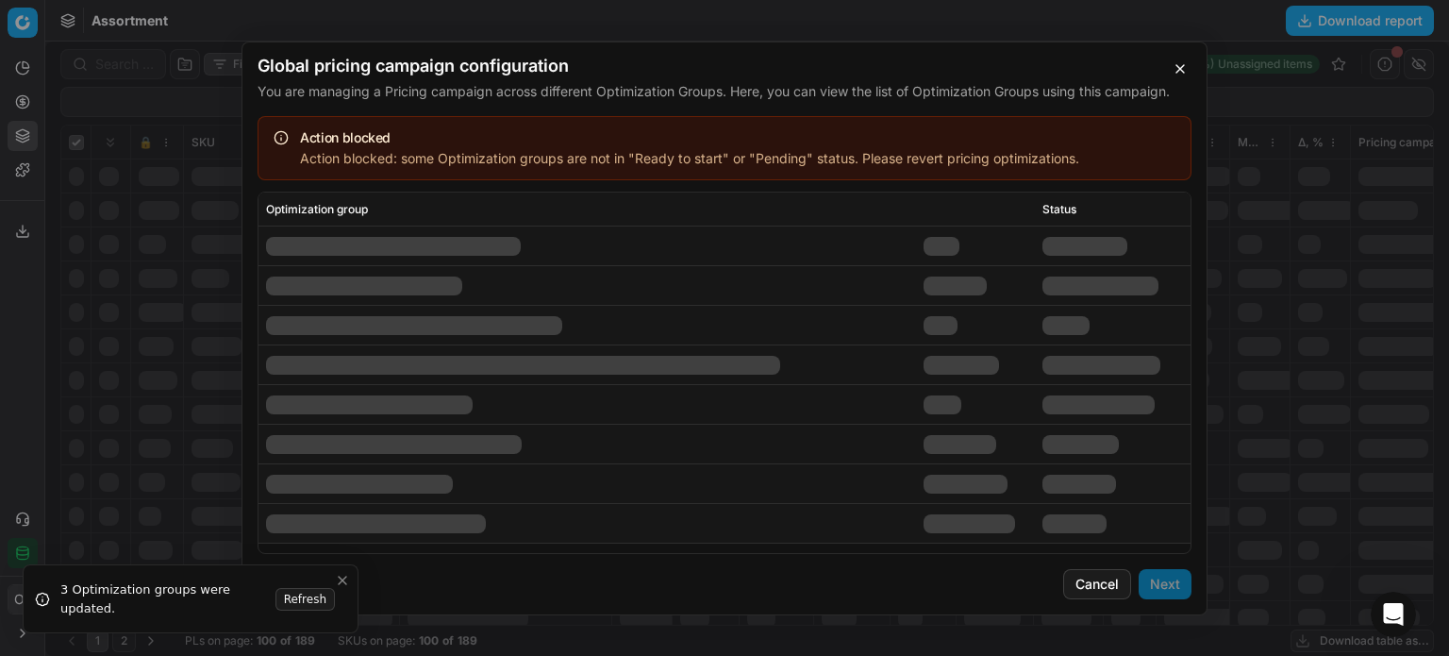
click at [990, 324] on td at bounding box center [976, 326] width 120 height 40
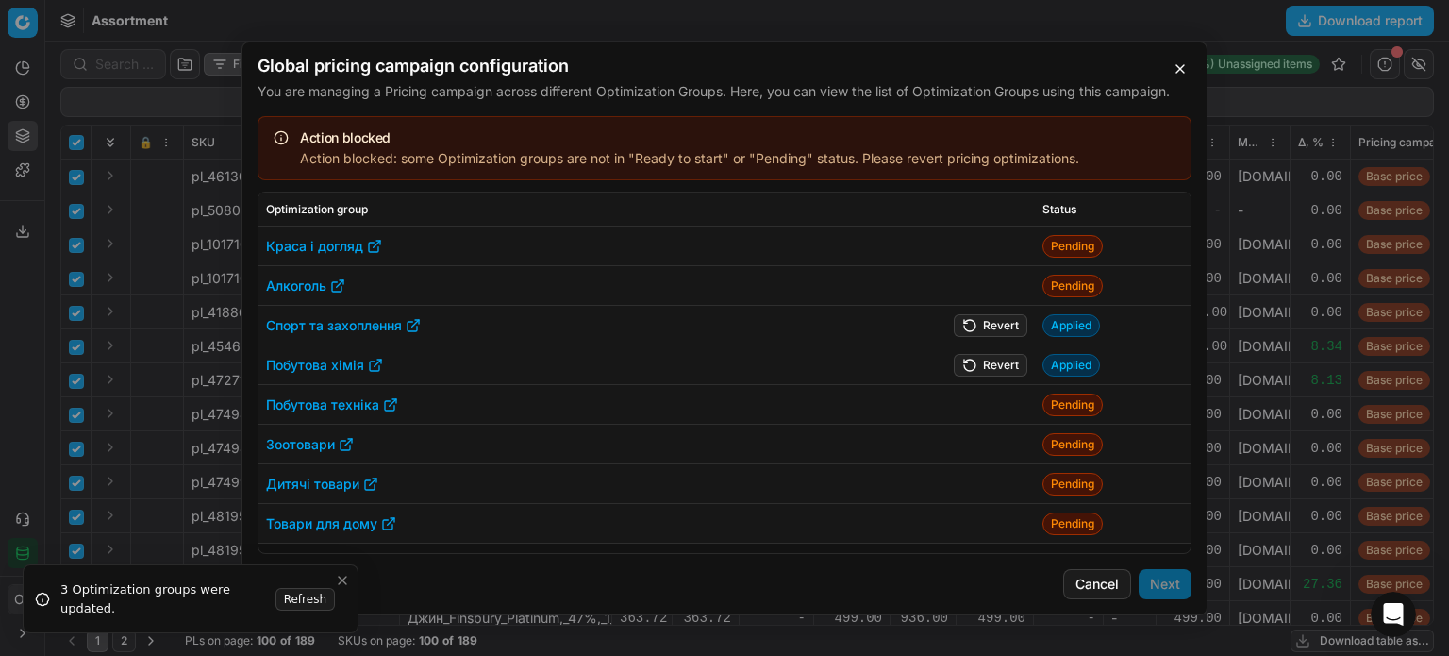
click at [995, 320] on button "Revert" at bounding box center [991, 324] width 74 height 23
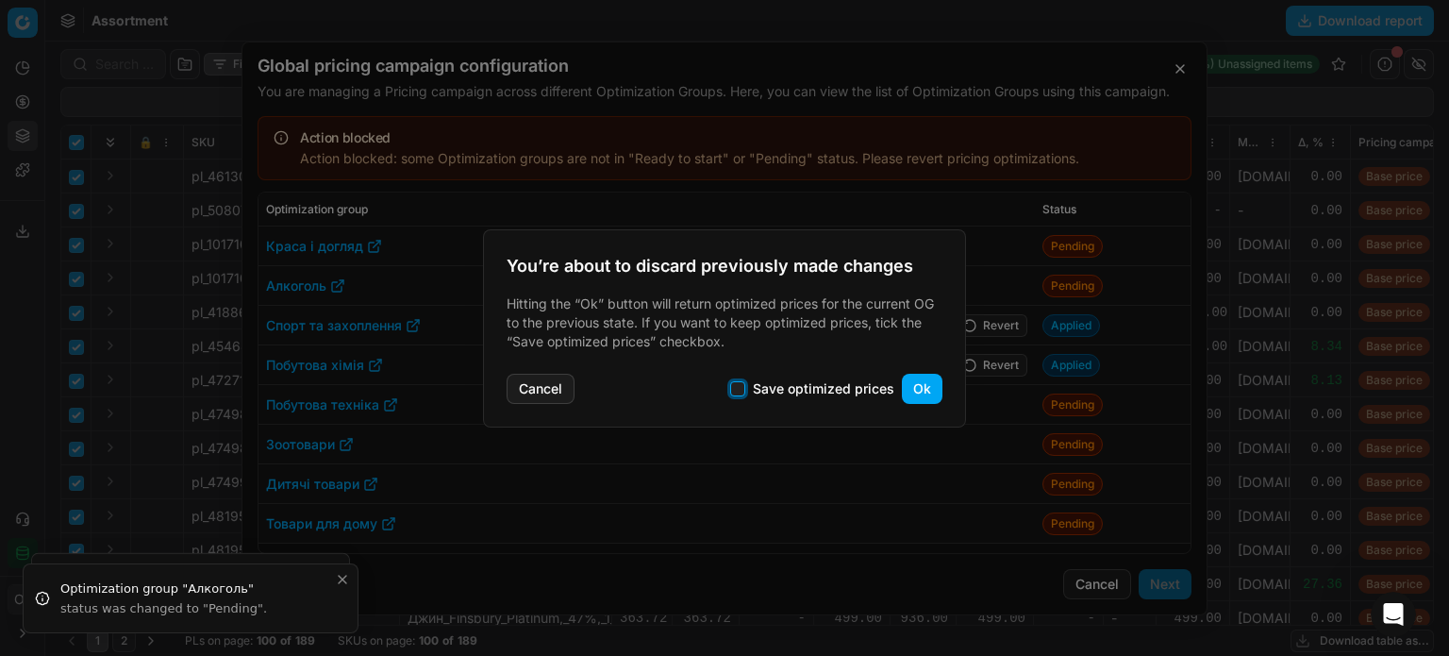
click at [740, 388] on input "Save optimized prices" at bounding box center [737, 388] width 15 height 15
checkbox input "true"
click at [903, 386] on button "Ok" at bounding box center [922, 388] width 41 height 30
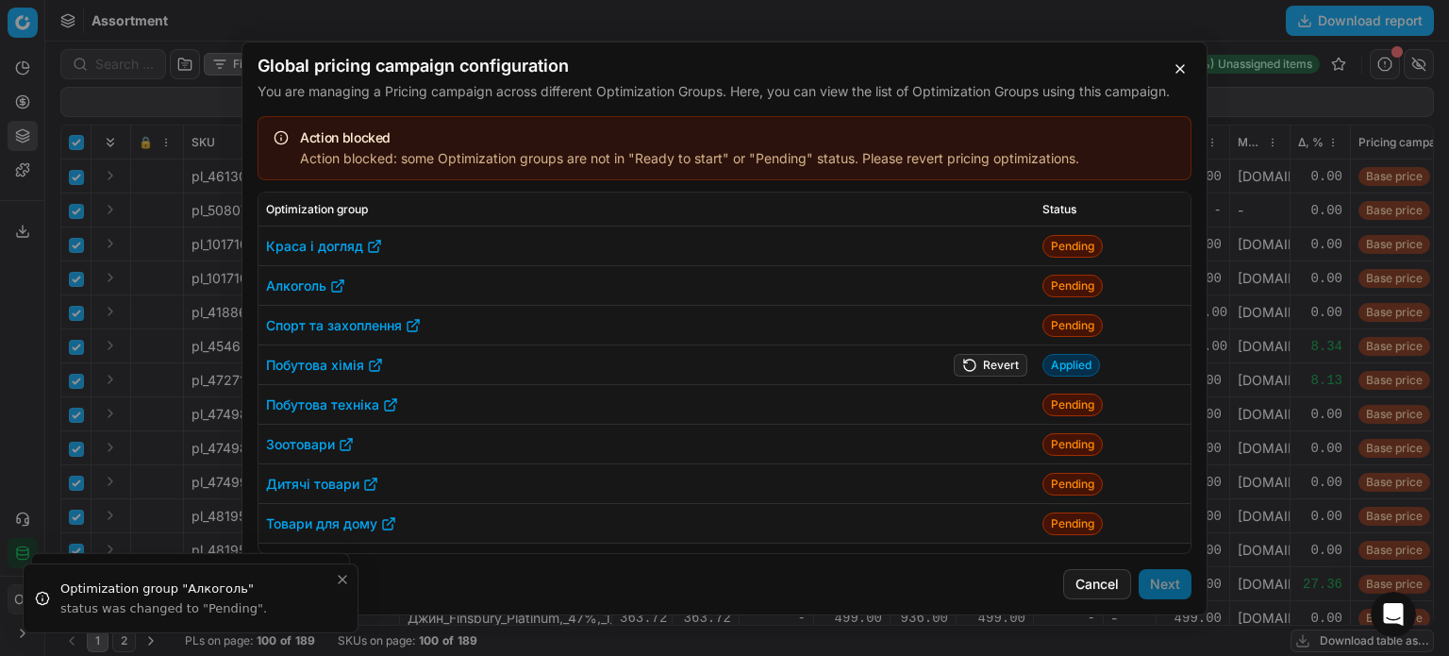
click at [988, 361] on button "Revert" at bounding box center [991, 364] width 74 height 23
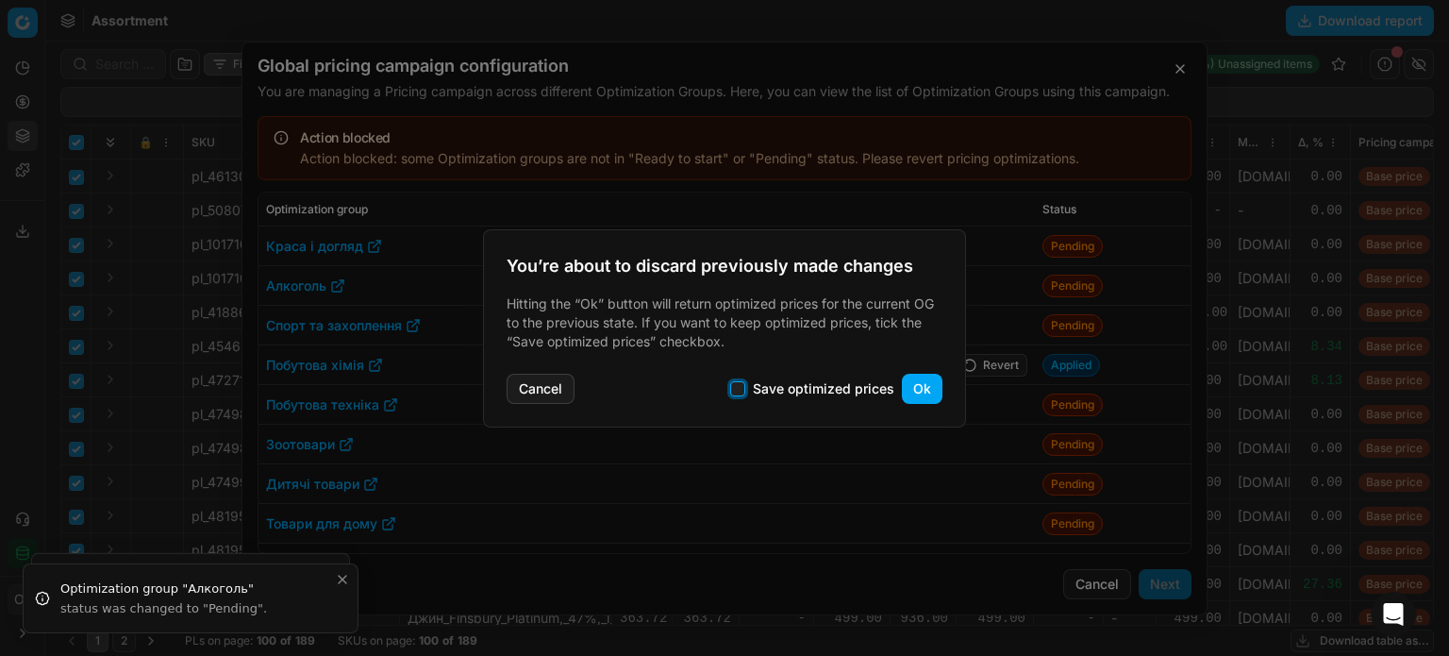
click at [745, 383] on input "Save optimized prices" at bounding box center [737, 388] width 15 height 15
checkbox input "true"
click at [919, 380] on button "Ok" at bounding box center [922, 388] width 41 height 30
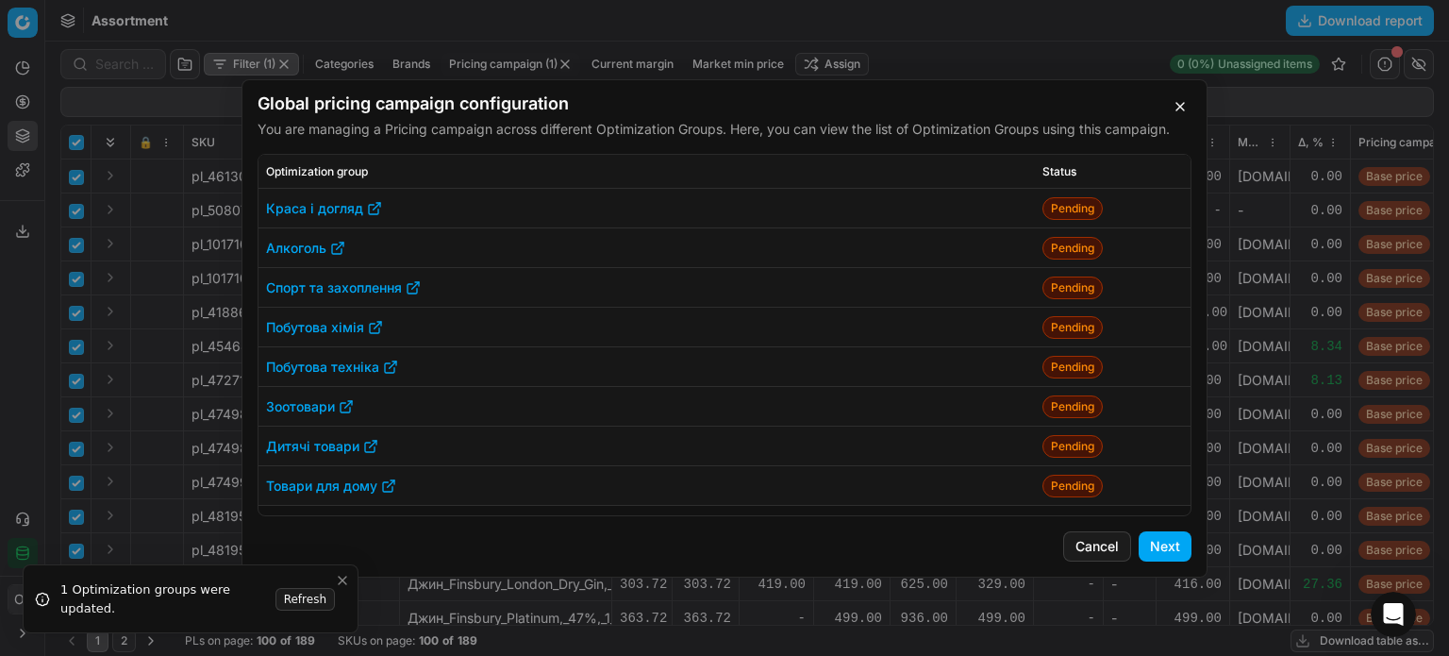
click at [1168, 539] on button "Next" at bounding box center [1164, 546] width 53 height 30
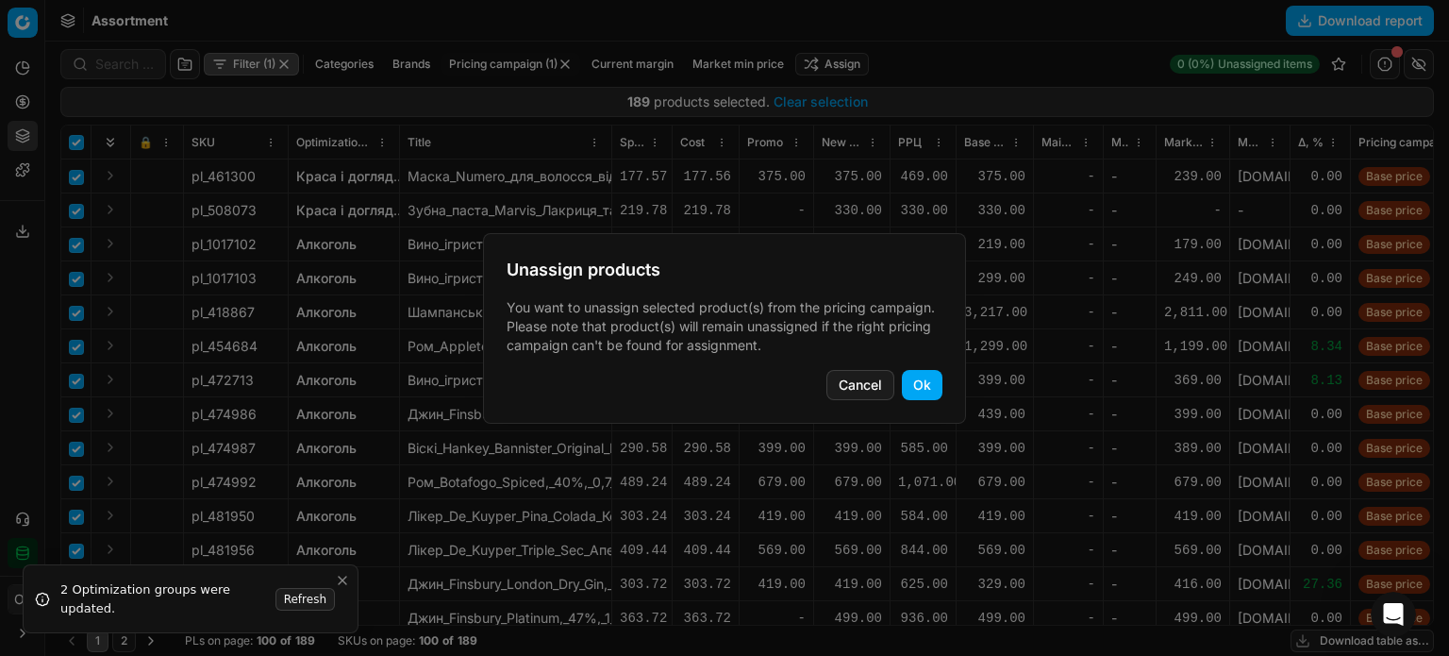
click at [924, 386] on button "Ok" at bounding box center [922, 385] width 41 height 30
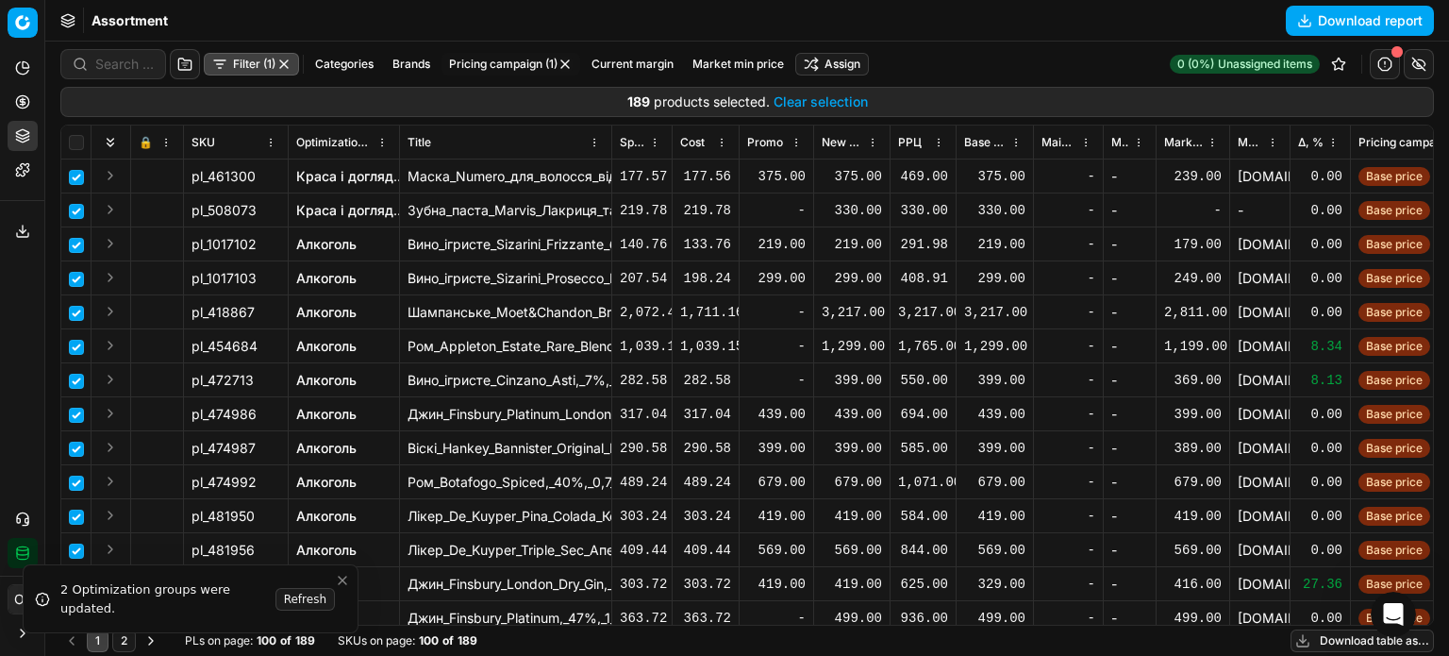
checkbox input "false"
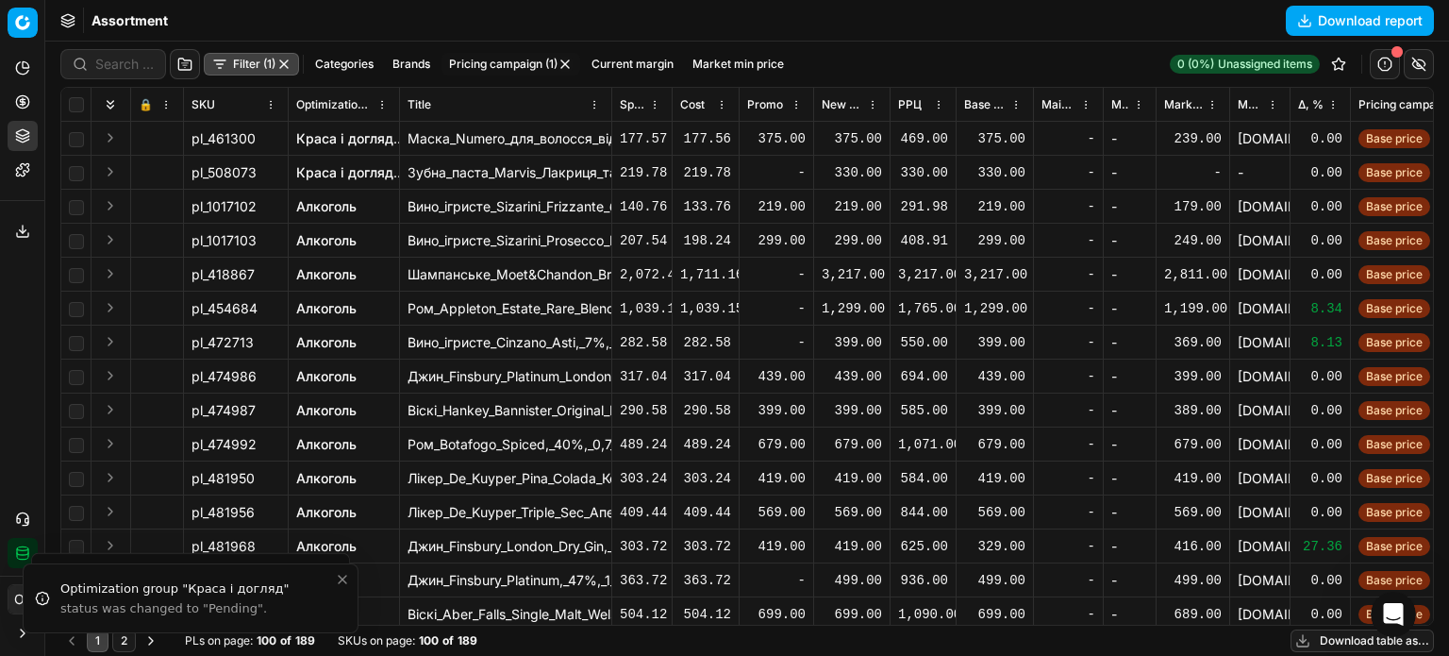
click at [14, 104] on button "Pricing" at bounding box center [23, 102] width 30 height 30
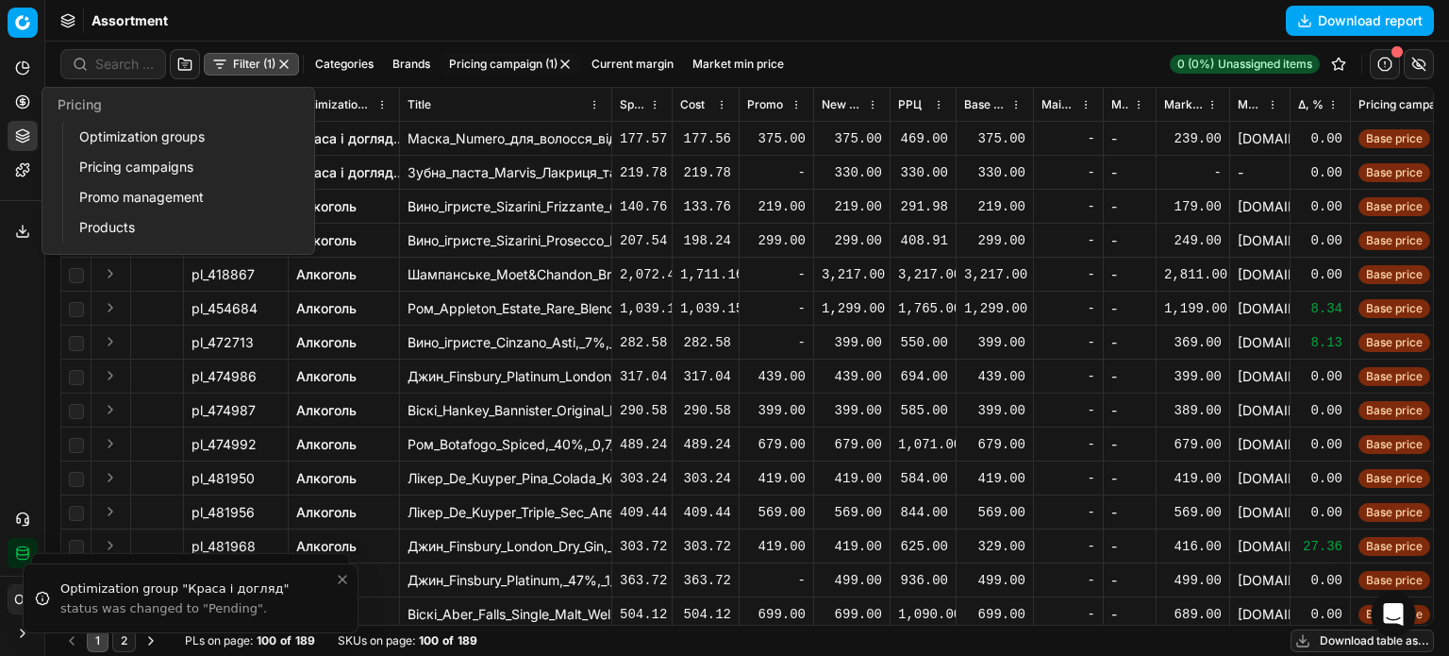
click at [104, 130] on link "Optimization groups" at bounding box center [182, 137] width 220 height 26
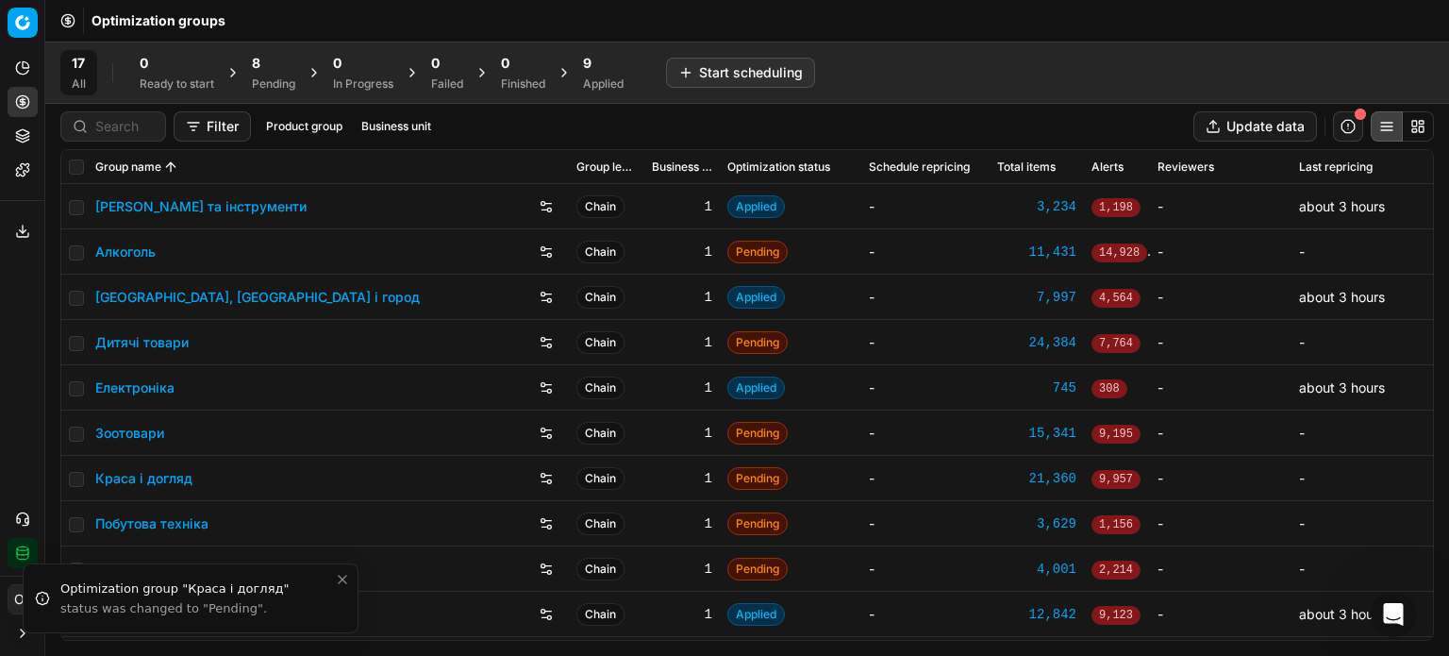
click at [260, 73] on div "8 Pending" at bounding box center [273, 73] width 43 height 38
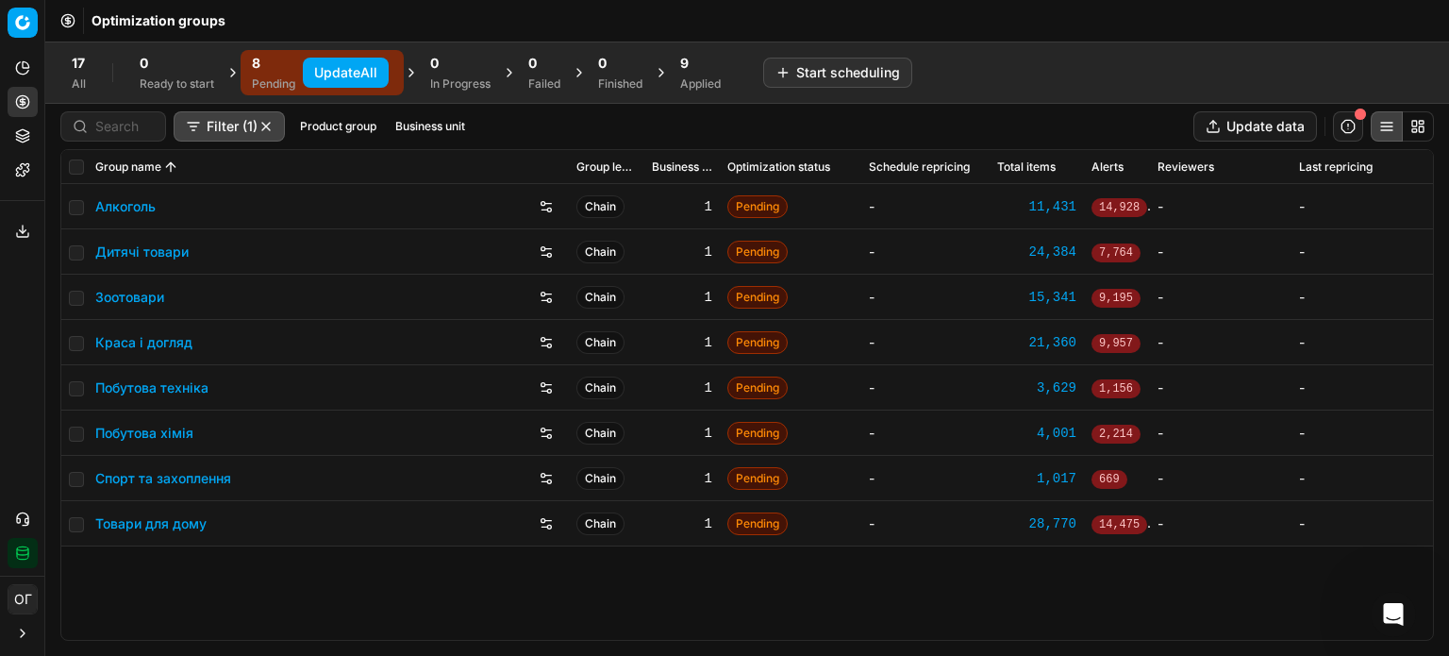
click at [353, 65] on button "Update All" at bounding box center [346, 73] width 86 height 30
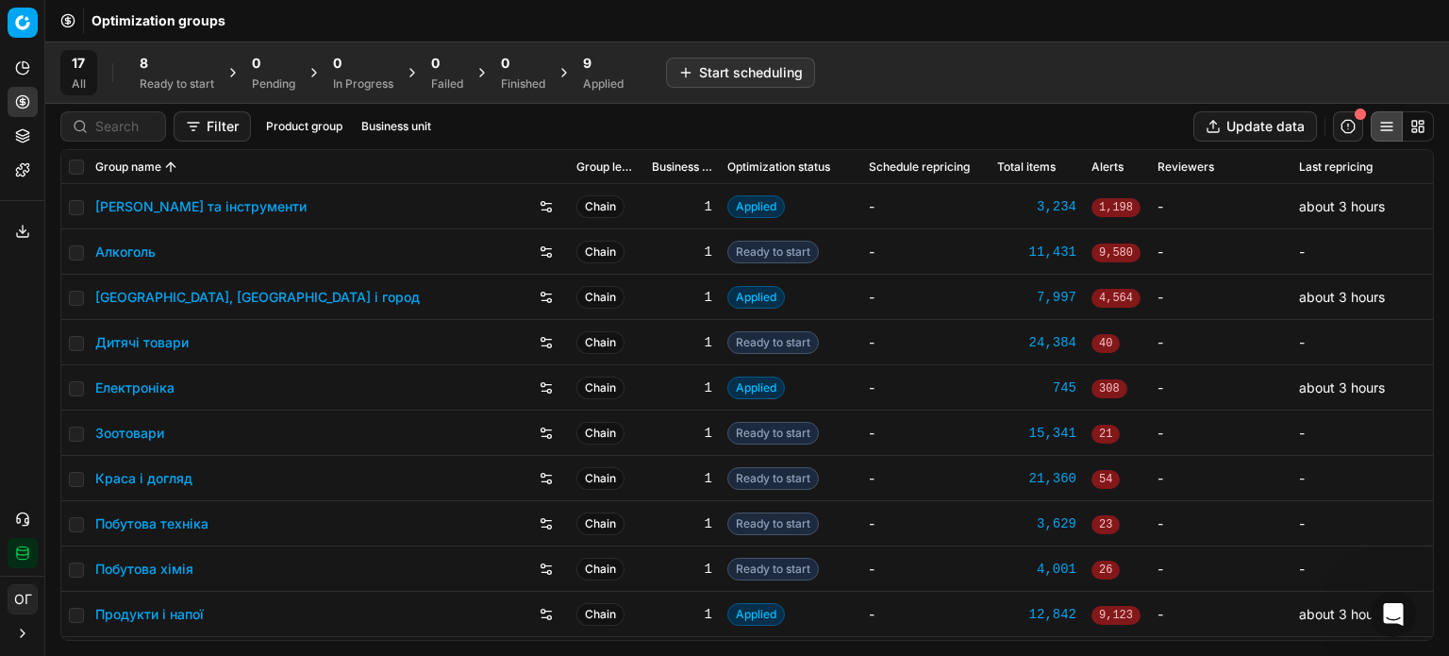
click at [166, 64] on div "8" at bounding box center [177, 63] width 75 height 19
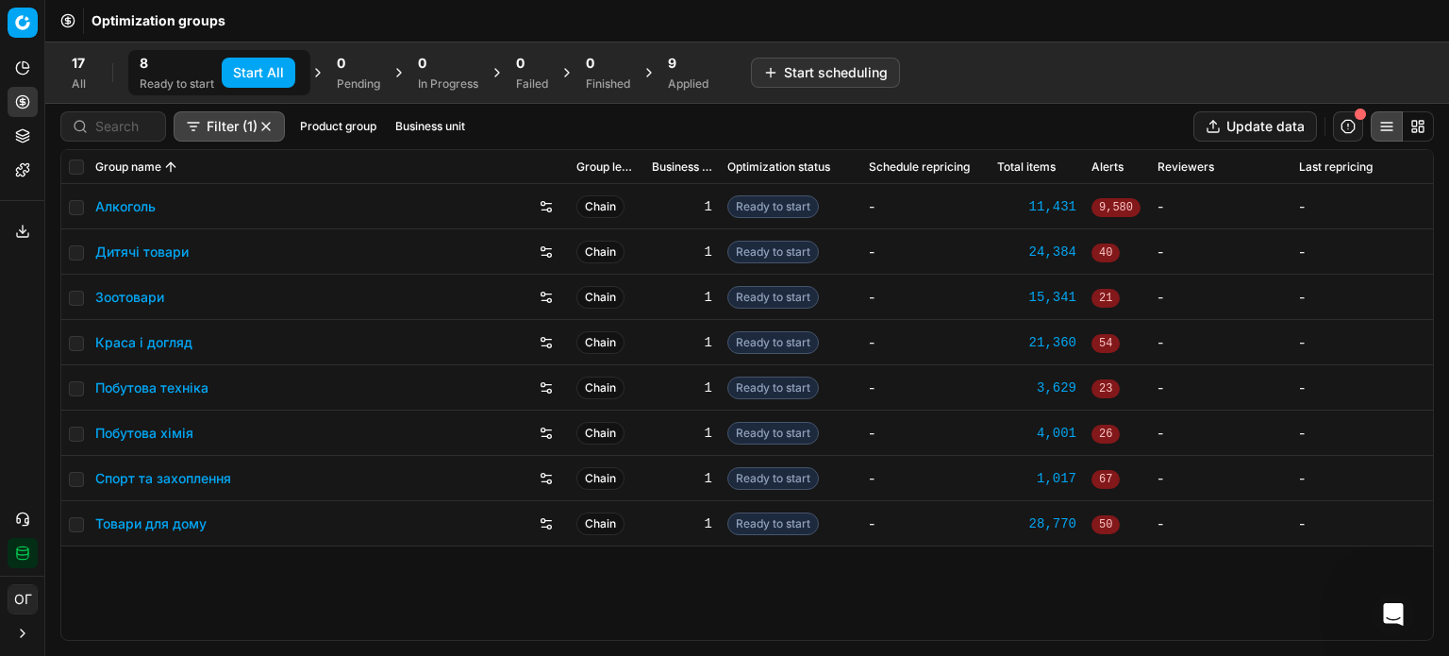
click at [260, 78] on button "Start All" at bounding box center [259, 73] width 74 height 30
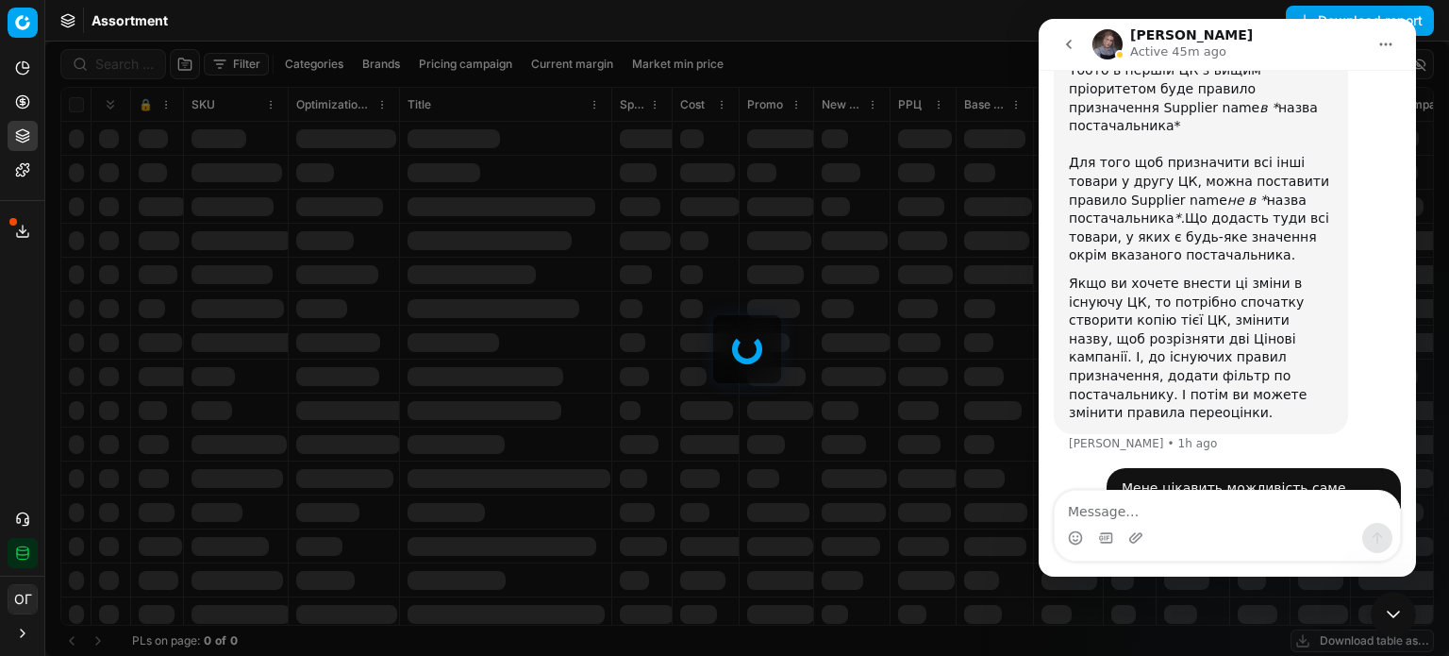
scroll to position [724, 0]
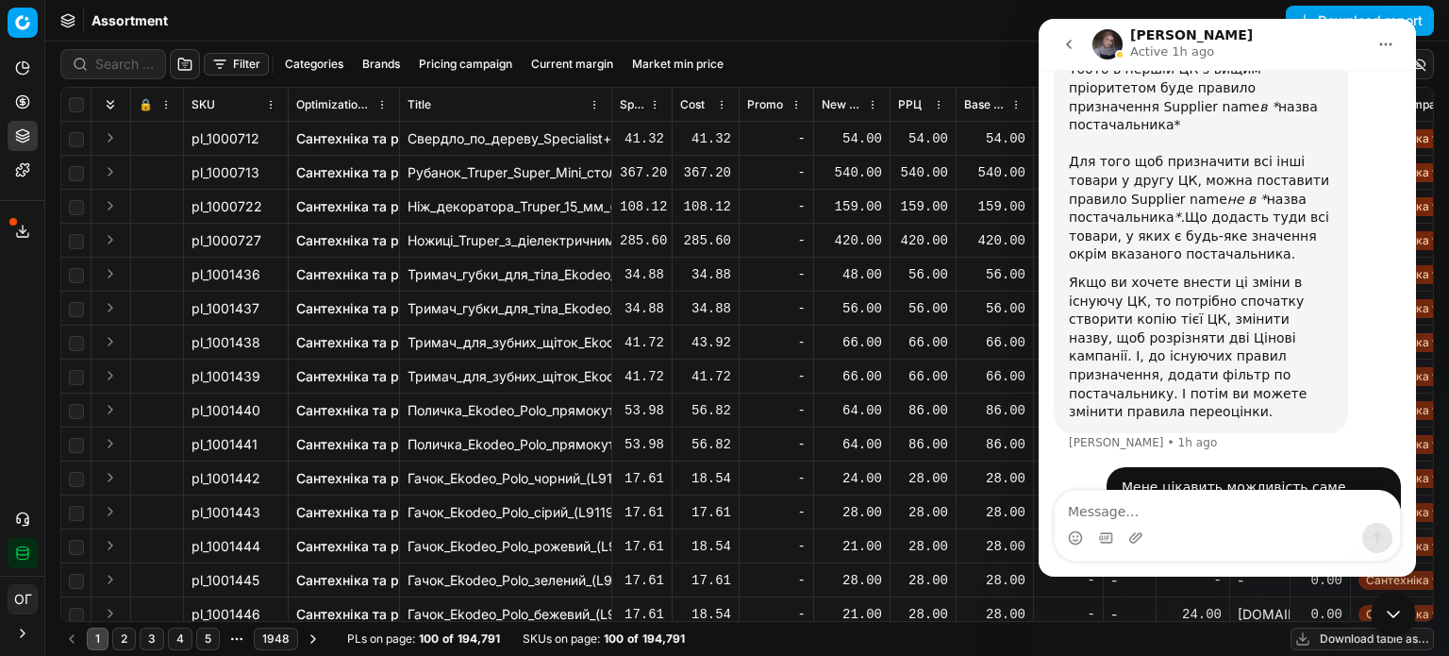
click at [1388, 603] on icon "Close Intercom Messenger" at bounding box center [1393, 614] width 23 height 23
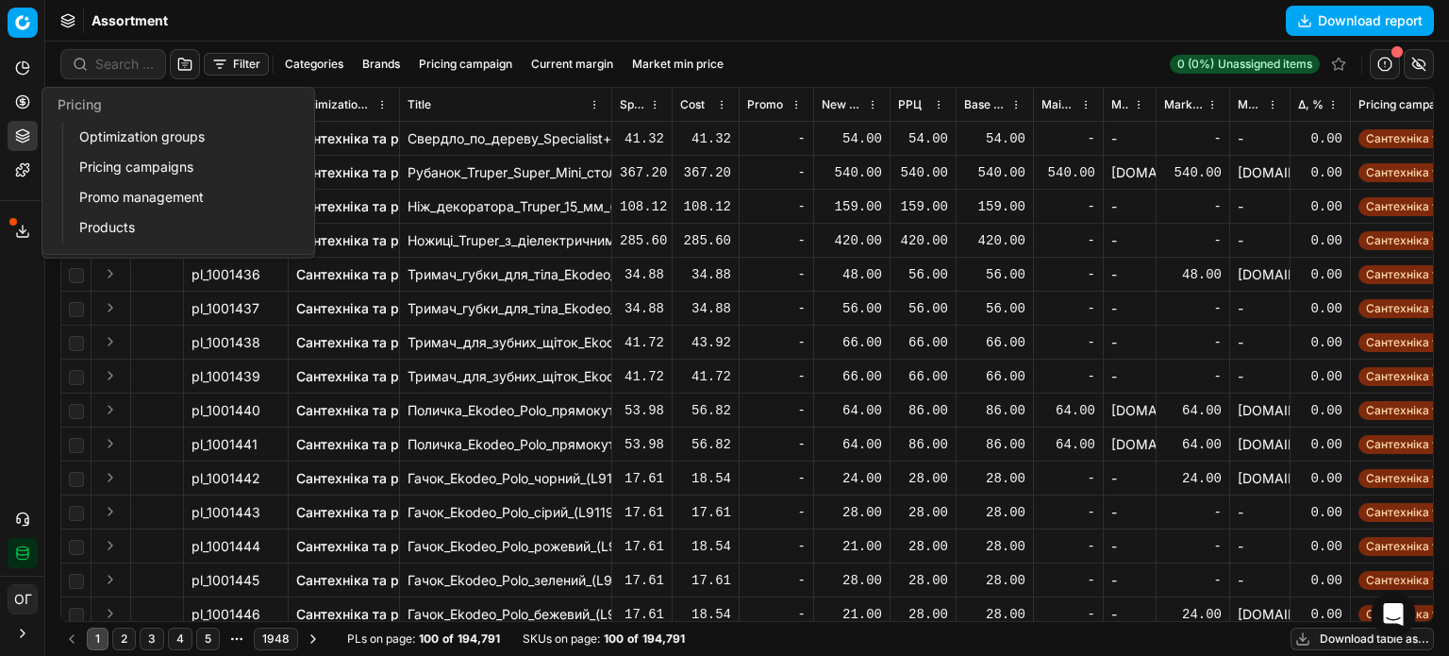
click at [12, 107] on button "Pricing" at bounding box center [23, 102] width 30 height 30
click at [96, 142] on link "Optimization groups" at bounding box center [182, 137] width 220 height 26
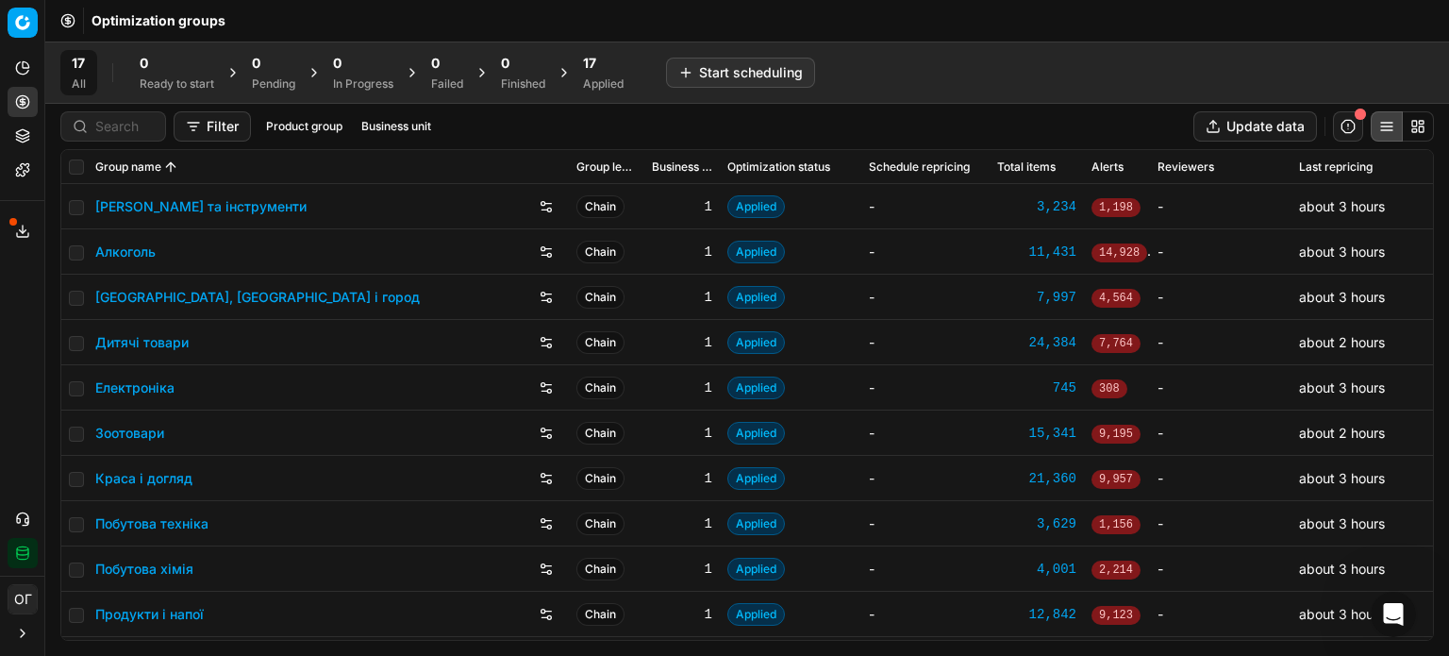
click at [20, 232] on icon at bounding box center [22, 231] width 15 height 15
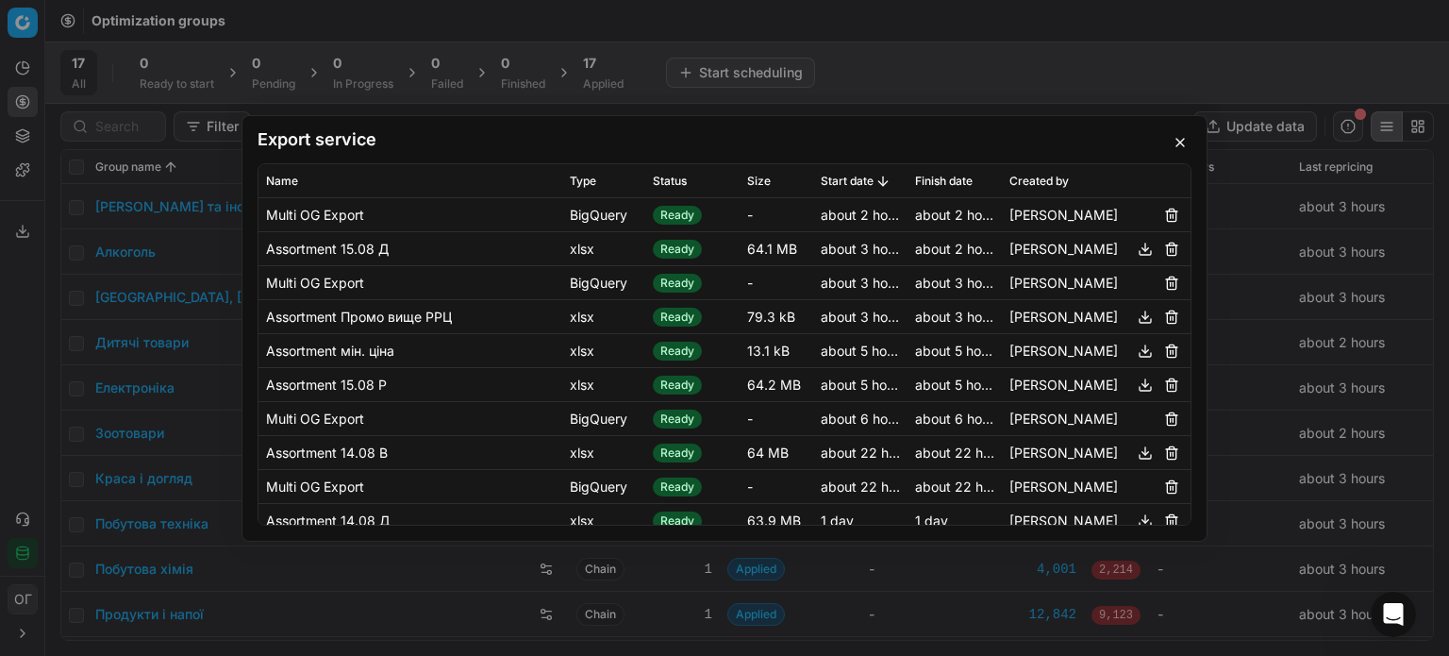
click at [1174, 142] on button "button" at bounding box center [1180, 142] width 23 height 23
